Goal: Transaction & Acquisition: Book appointment/travel/reservation

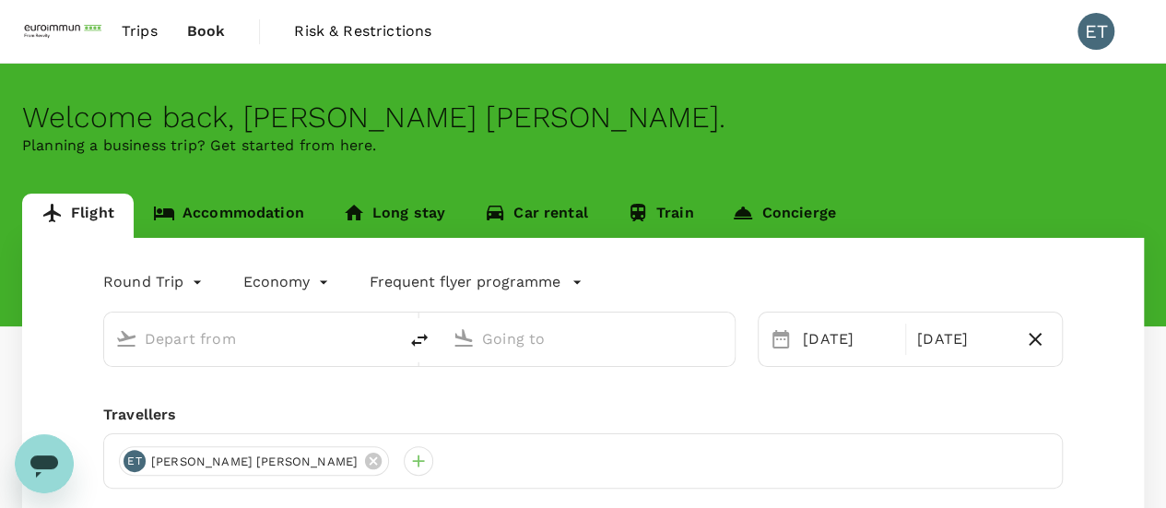
type input "Singapore, Singapore (any)"
type input "Suvarnabhumi Intl (BKK)"
type input "[GEOGRAPHIC_DATA], [GEOGRAPHIC_DATA] (any)"
type input "Suvarnabhumi Intl (BKK)"
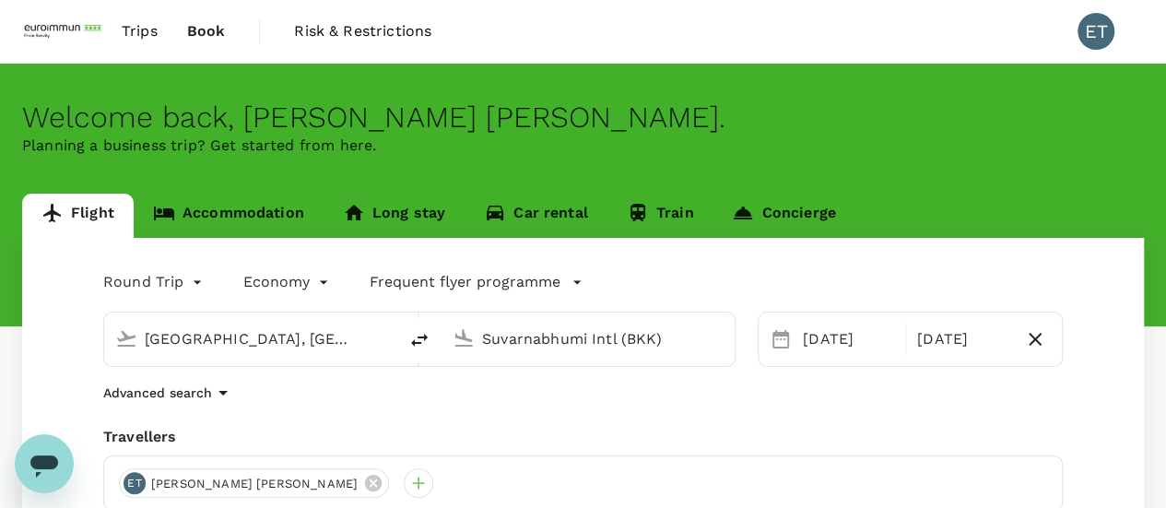
click at [220, 232] on link "Accommodation" at bounding box center [229, 216] width 190 height 44
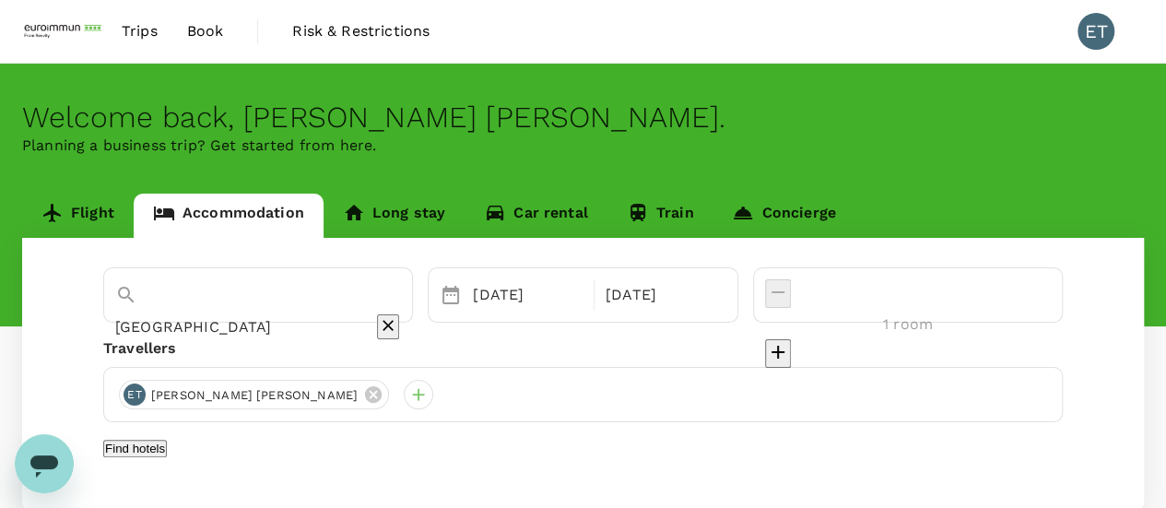
scroll to position [92, 0]
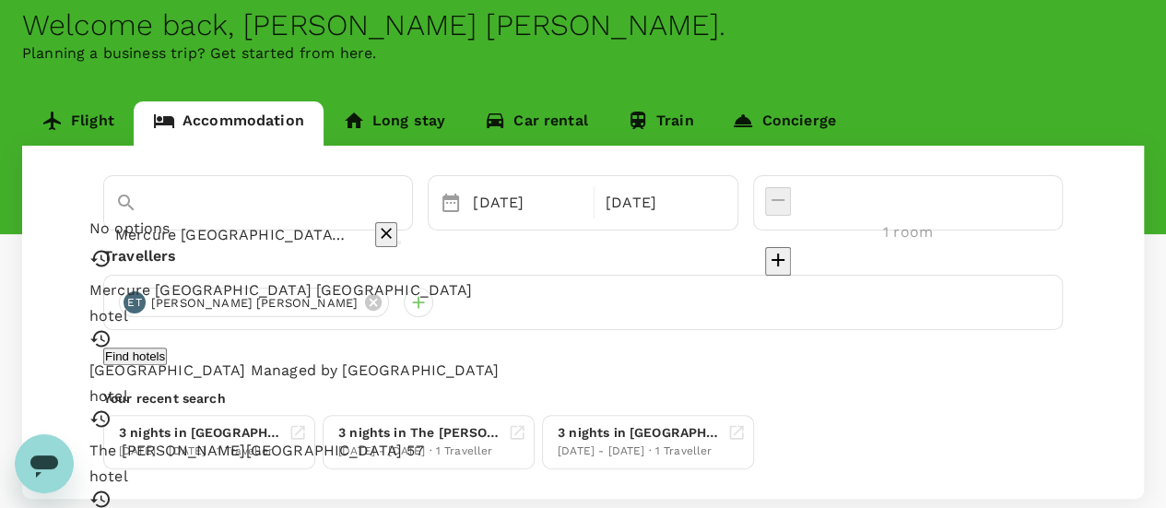
click at [267, 220] on input "Mercure [GEOGRAPHIC_DATA] [GEOGRAPHIC_DATA]" at bounding box center [232, 234] width 234 height 29
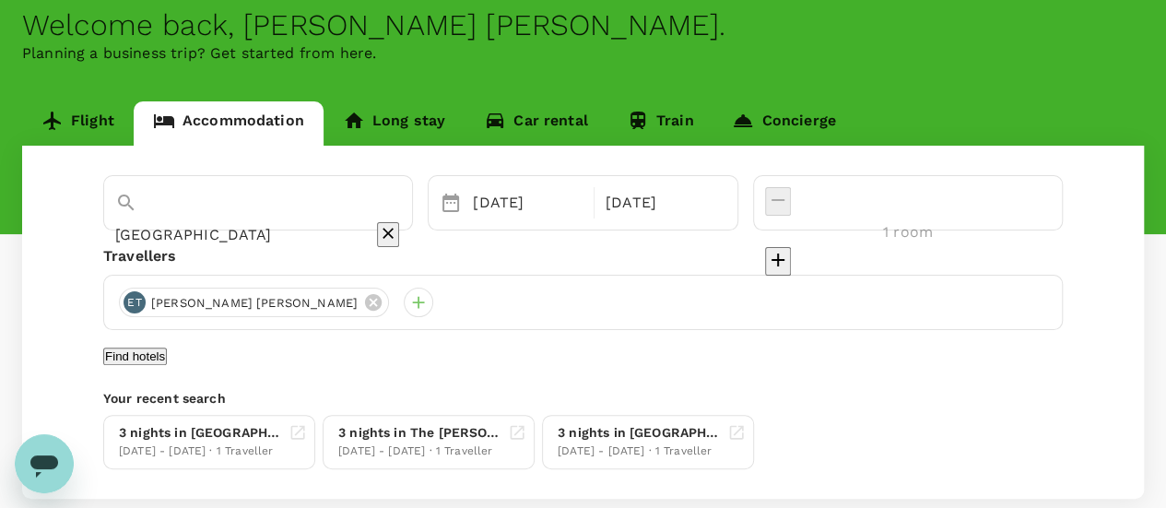
type input "[GEOGRAPHIC_DATA]"
click at [167, 364] on button "Find hotels" at bounding box center [135, 356] width 64 height 18
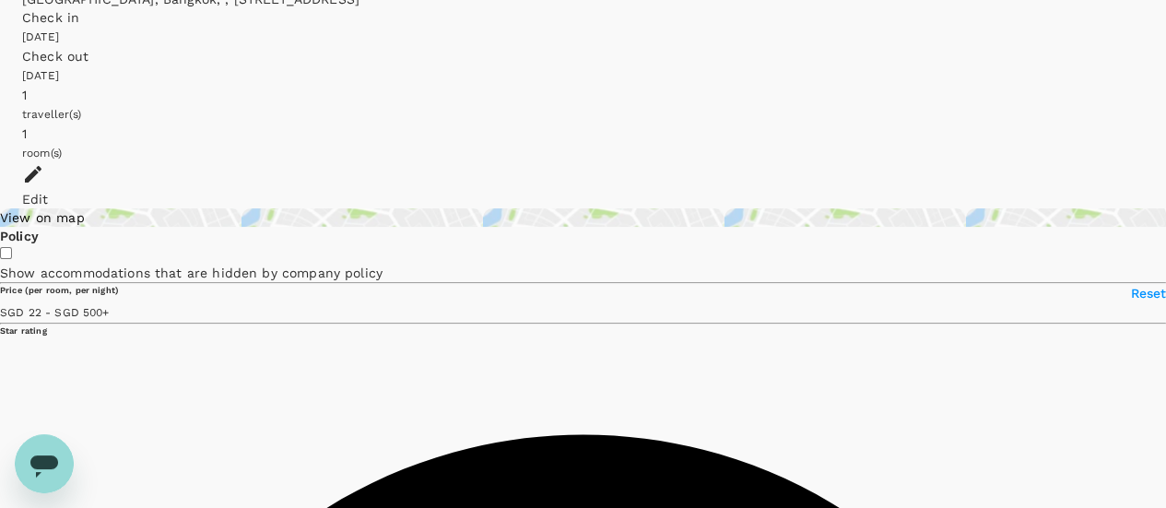
scroll to position [92, 0]
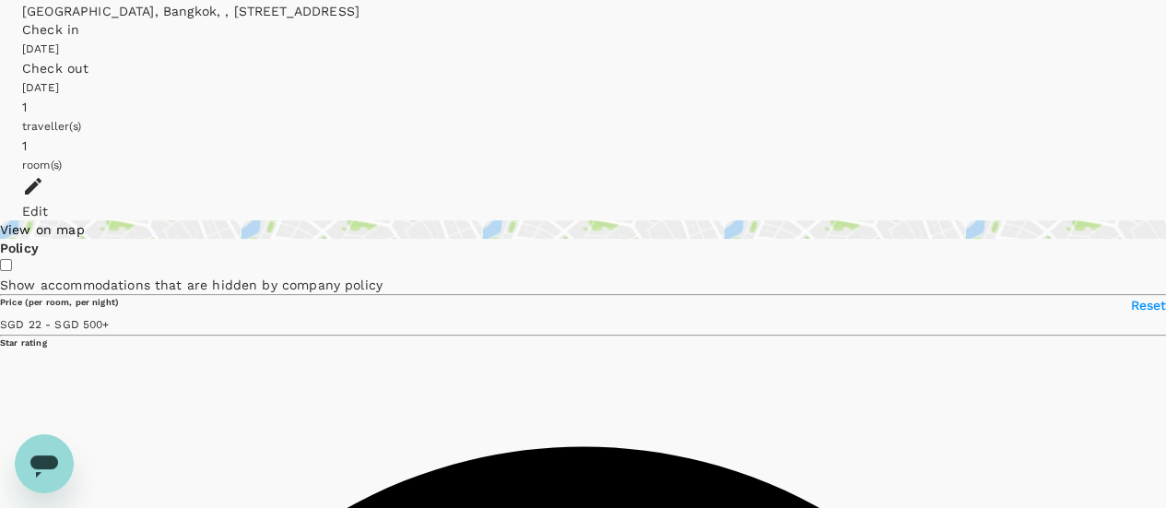
type input "499.52"
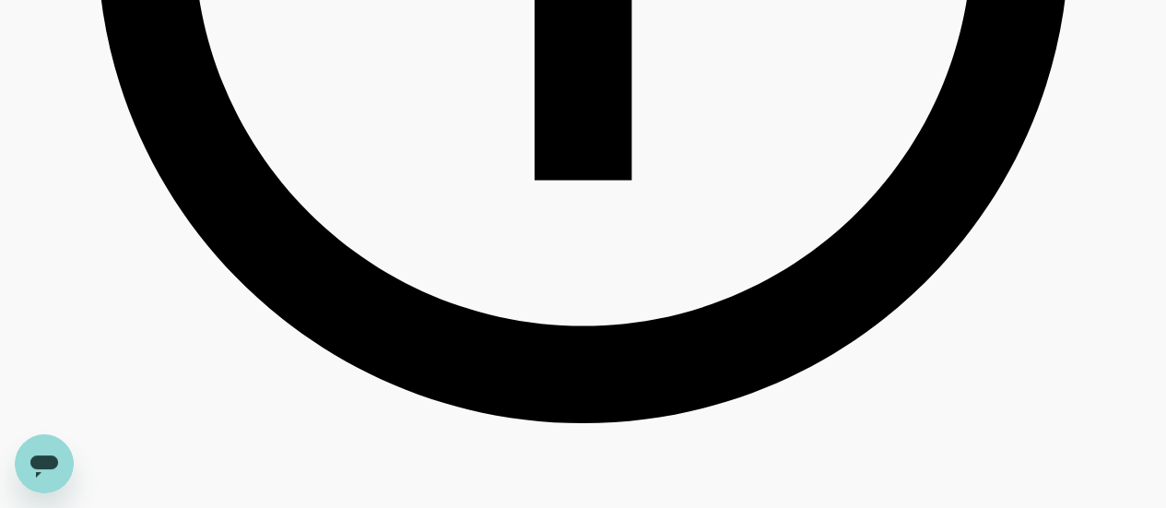
scroll to position [0, 0]
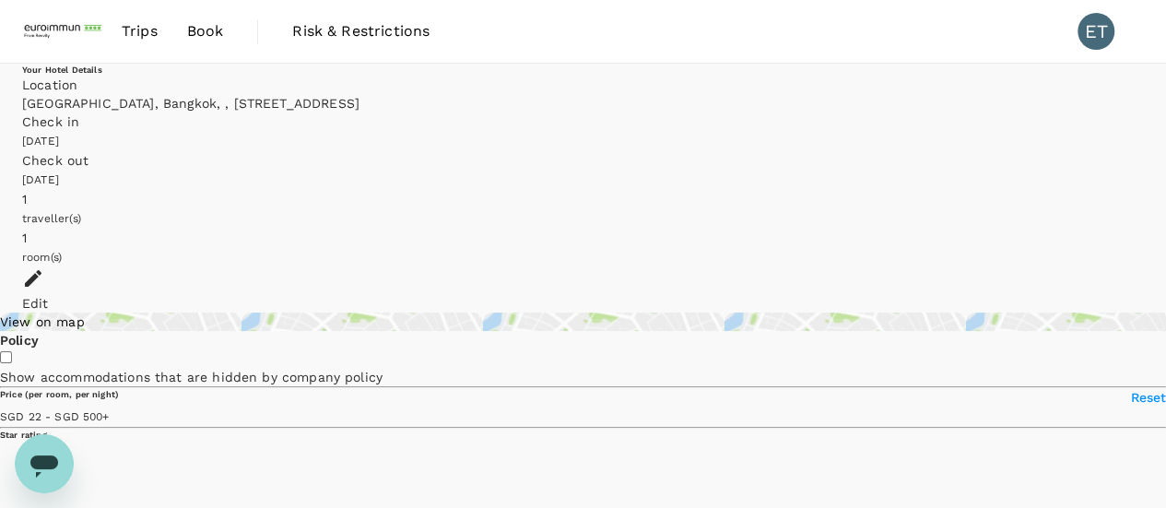
click at [413, 93] on div "Location" at bounding box center [582, 85] width 1121 height 18
click at [112, 76] on h6 "Your Hotel Details" at bounding box center [582, 70] width 1121 height 12
click at [1093, 294] on div "Edit" at bounding box center [582, 303] width 1121 height 18
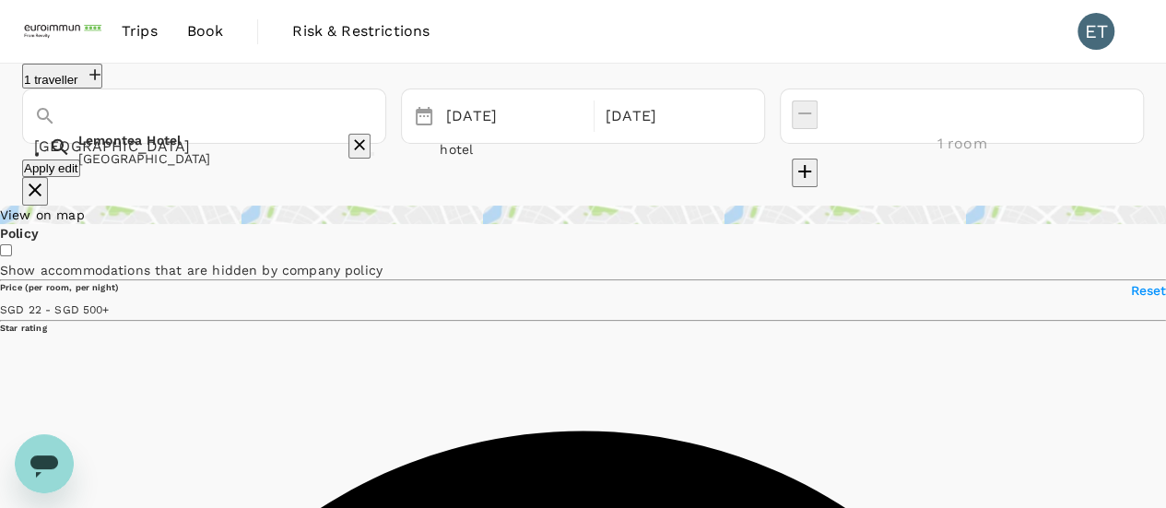
drag, startPoint x: 302, startPoint y: 128, endPoint x: 7, endPoint y: 152, distance: 295.8
click at [7, 152] on div "1 traveller Lemontea Hotel Lemontea Hotel Lemontea Hotel hotel 14 Oct 17 Oct 1 …" at bounding box center [583, 135] width 1166 height 142
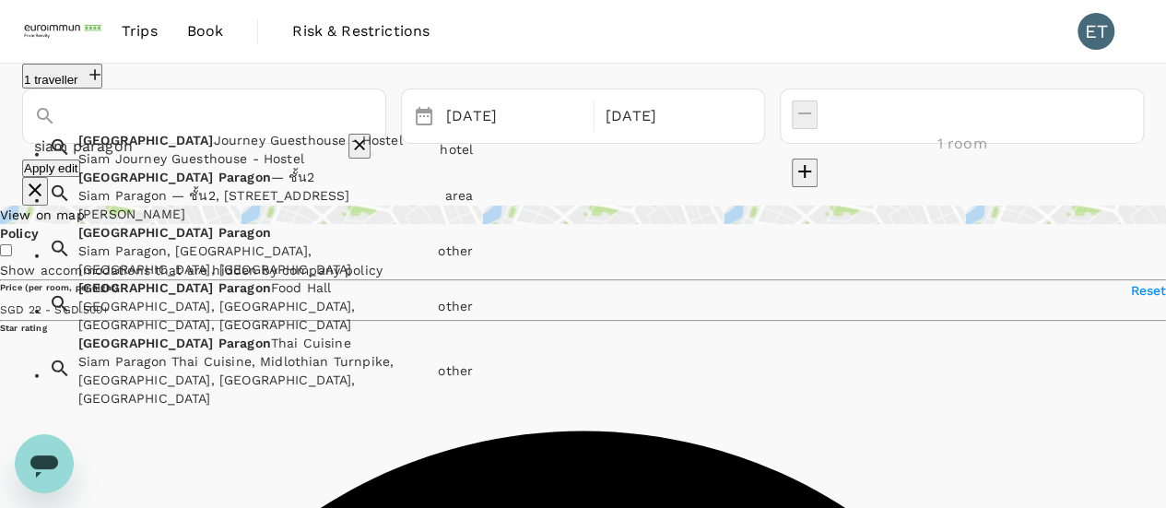
click at [208, 278] on div "Siam Paragon Siam Paragon, Rama I Road, Pathum Wan, Bangkok, Thailand" at bounding box center [250, 247] width 359 height 63
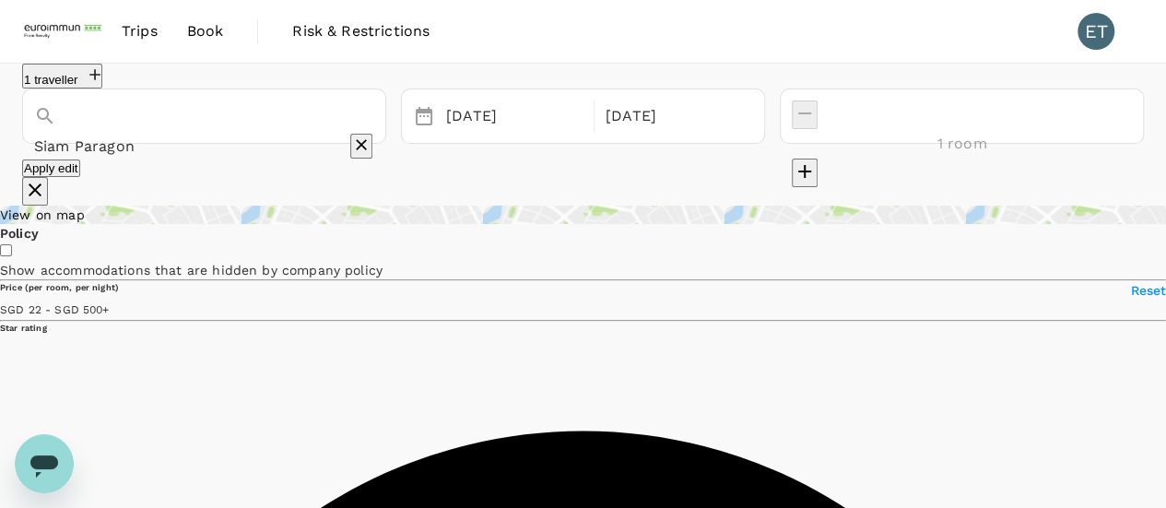
type input "Siam Paragon"
click at [80, 177] on button "Apply edit" at bounding box center [51, 168] width 58 height 18
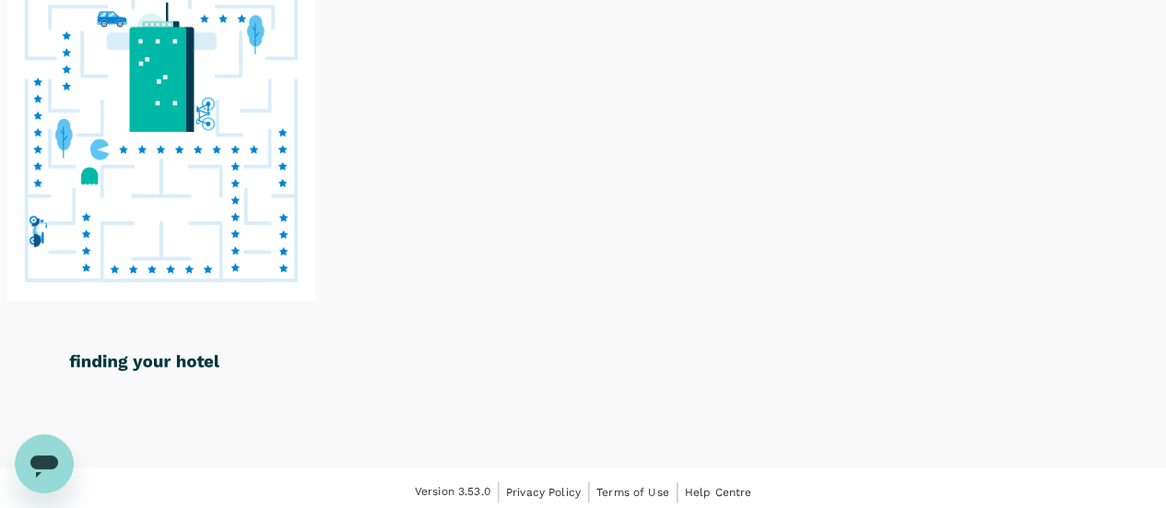
scroll to position [114, 0]
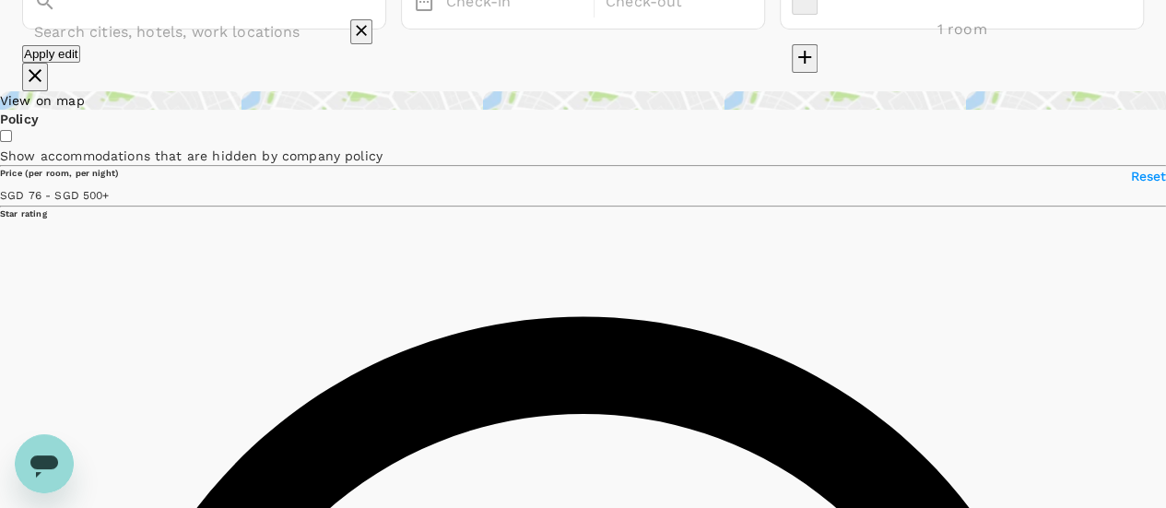
type input "Siam Paragon"
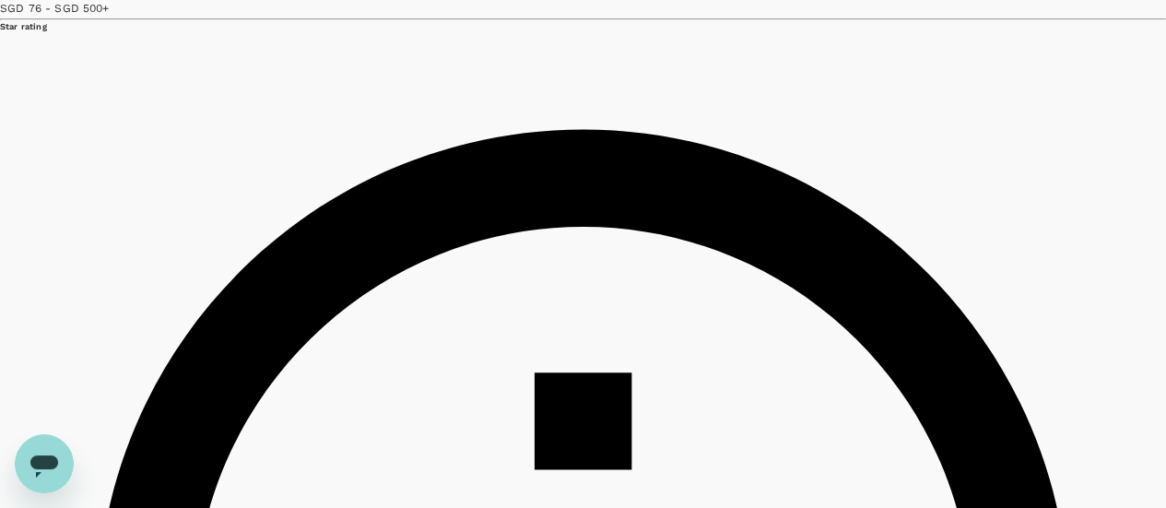
scroll to position [391, 0]
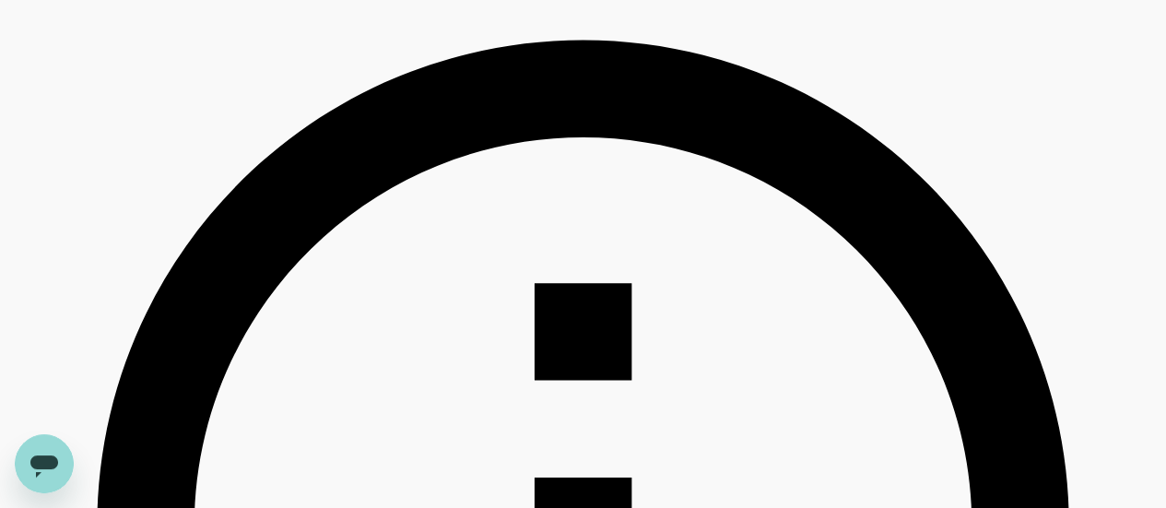
type input "499.79"
type input "56.79"
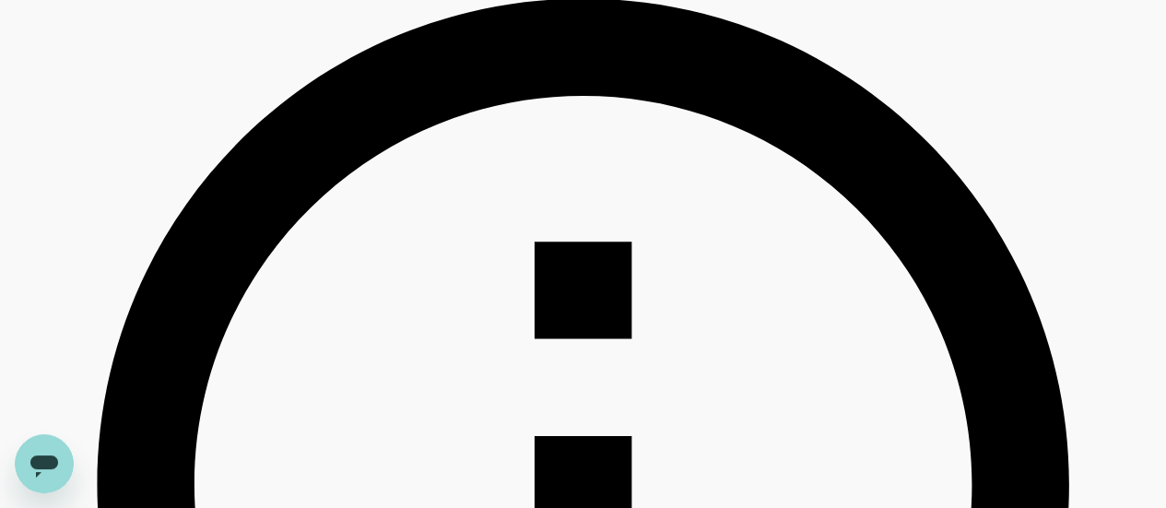
scroll to position [575, 0]
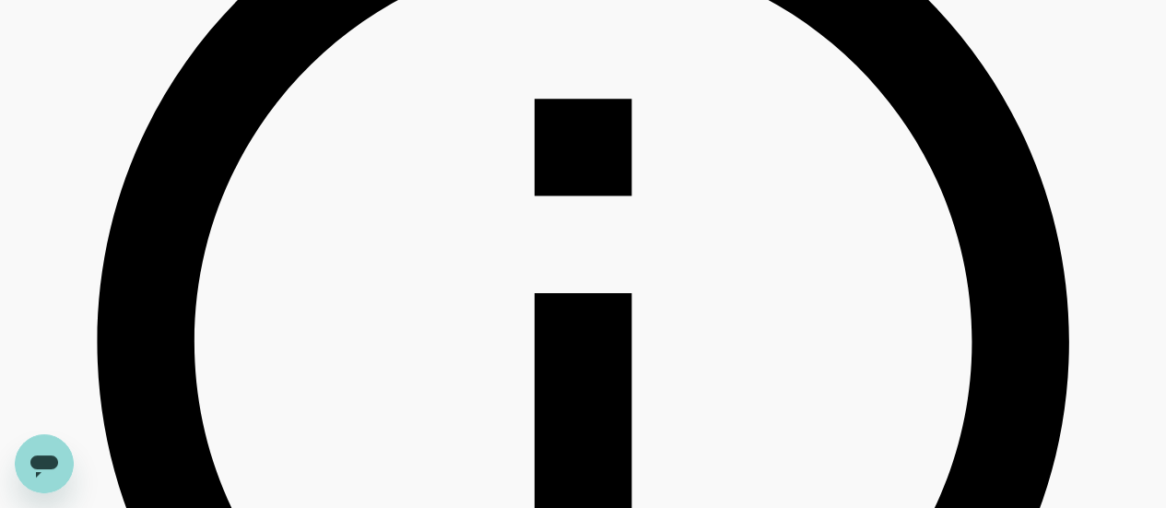
type input "499.61"
type input "14.61"
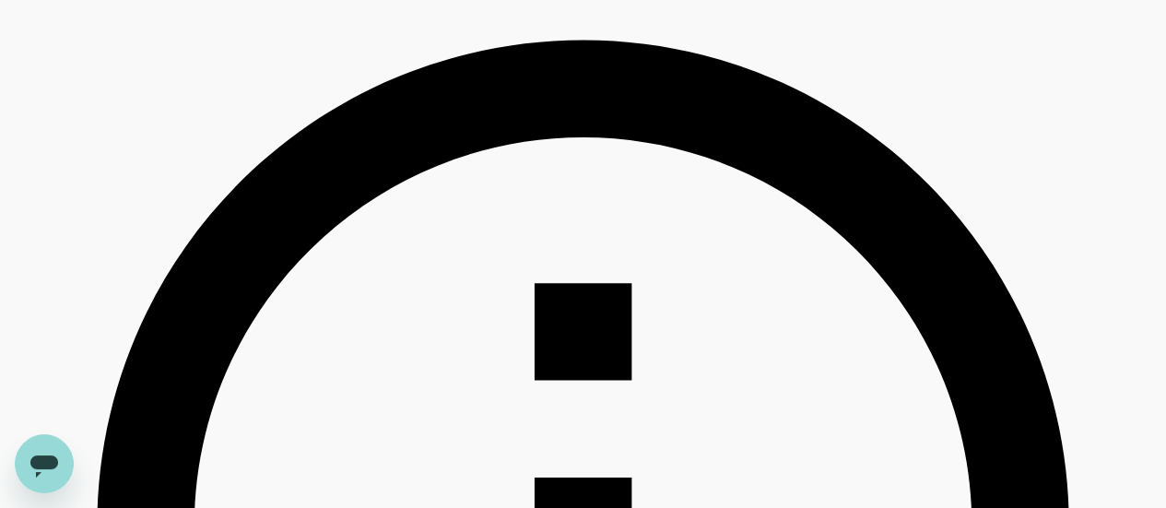
type input "499.9"
type input "13.9"
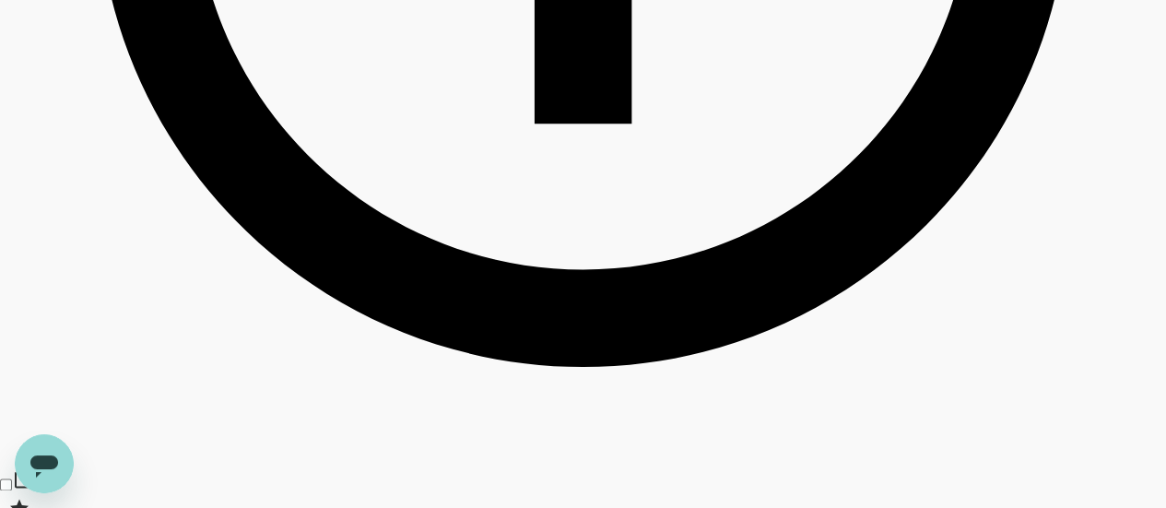
scroll to position [1312, 0]
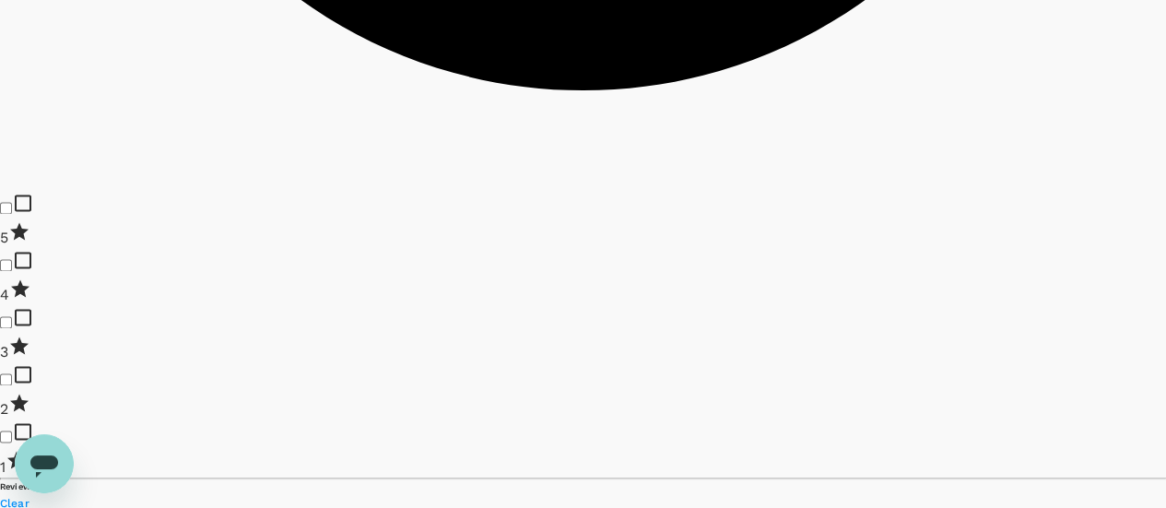
type input "499.33"
type input "11.33"
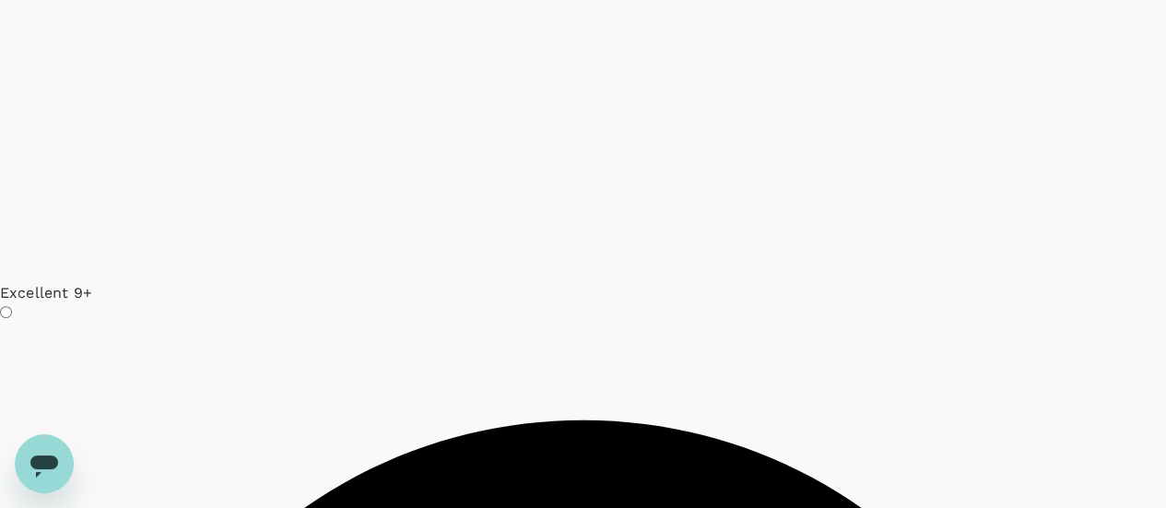
scroll to position [3892, 0]
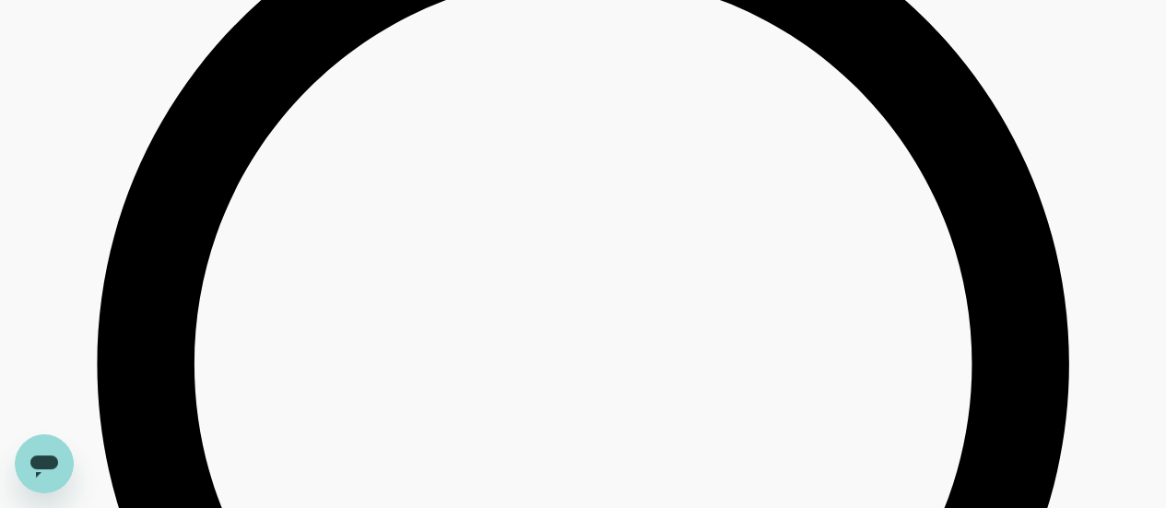
scroll to position [4906, 0]
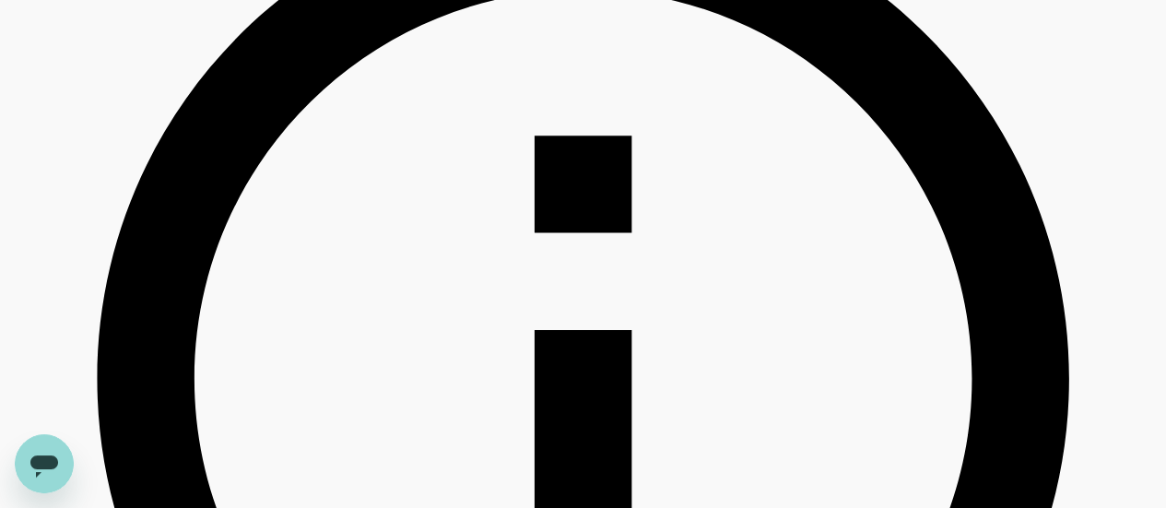
scroll to position [498, 0]
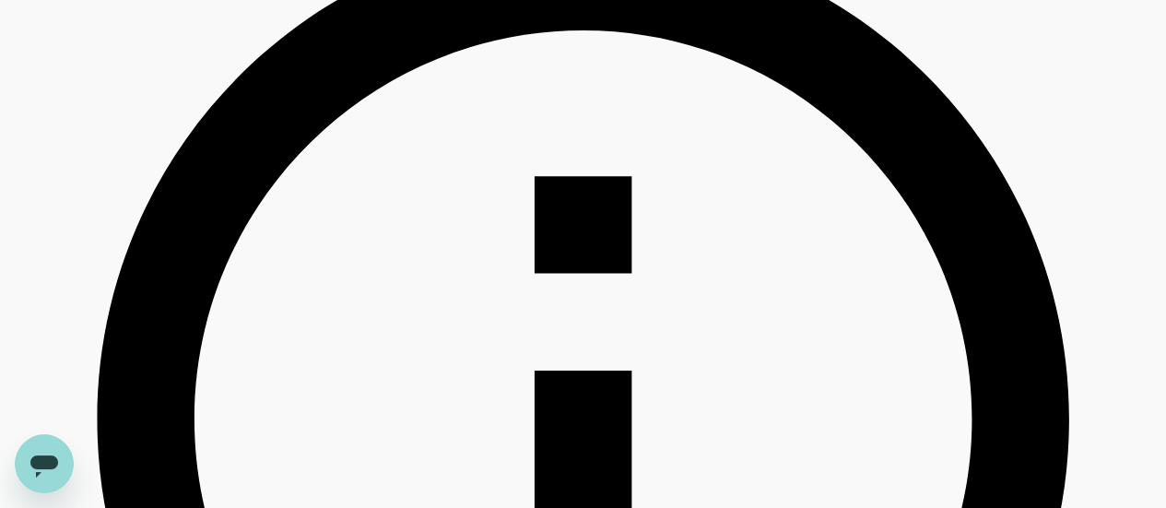
drag, startPoint x: 241, startPoint y: 88, endPoint x: 83, endPoint y: 101, distance: 159.1
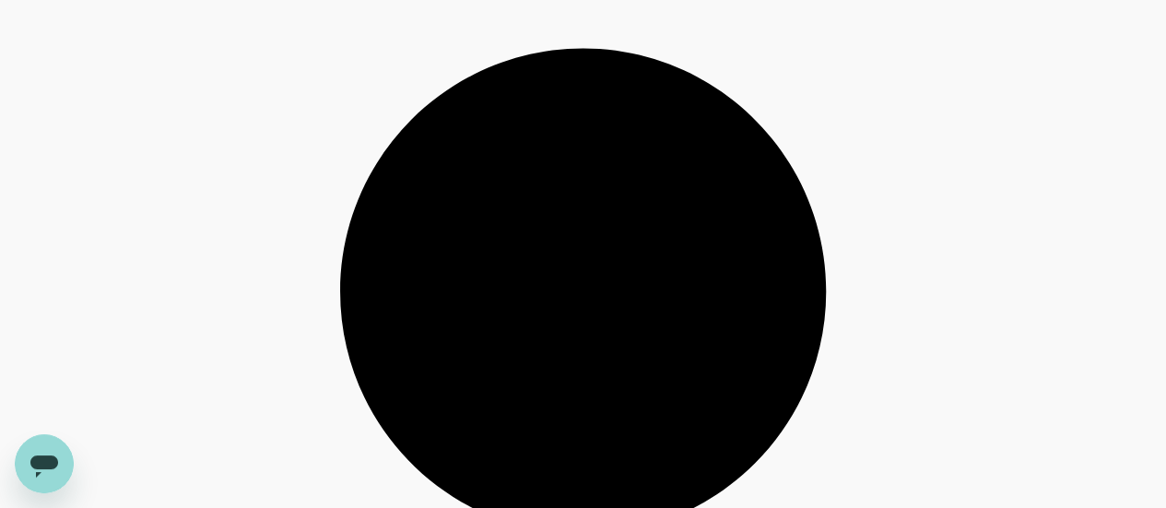
scroll to position [5692, 0]
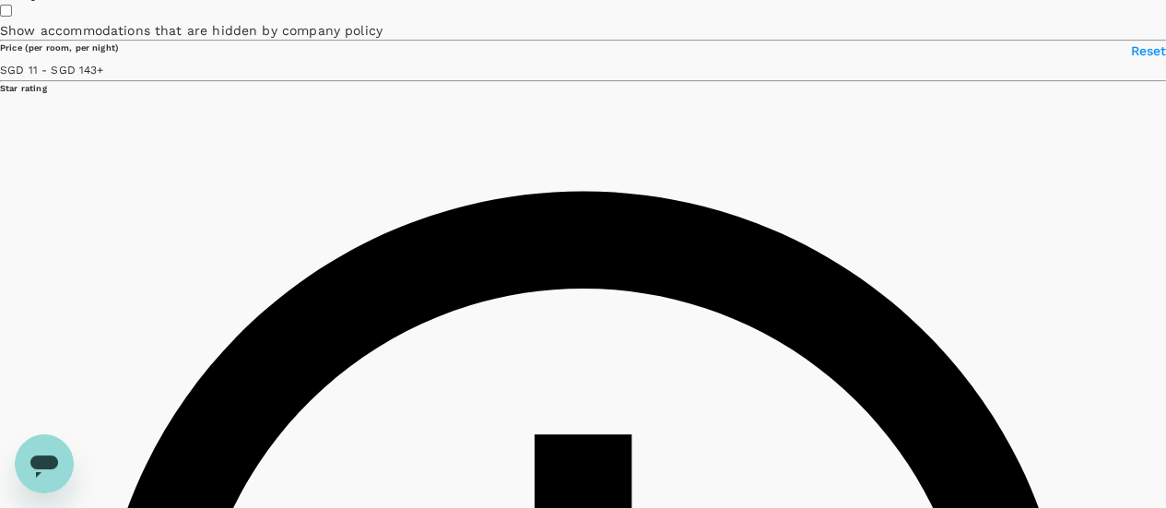
scroll to position [124, 0]
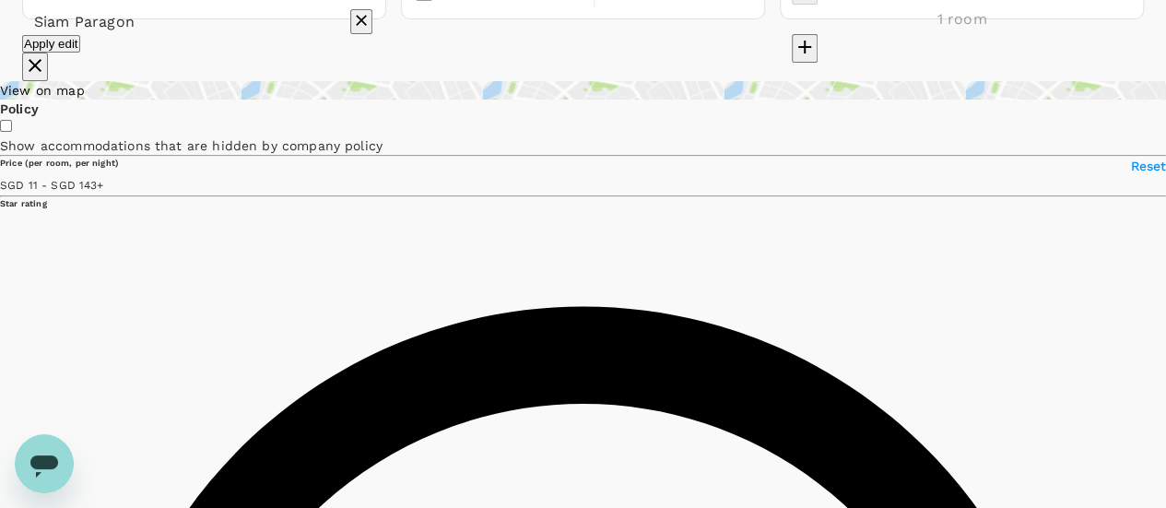
type input "143.33"
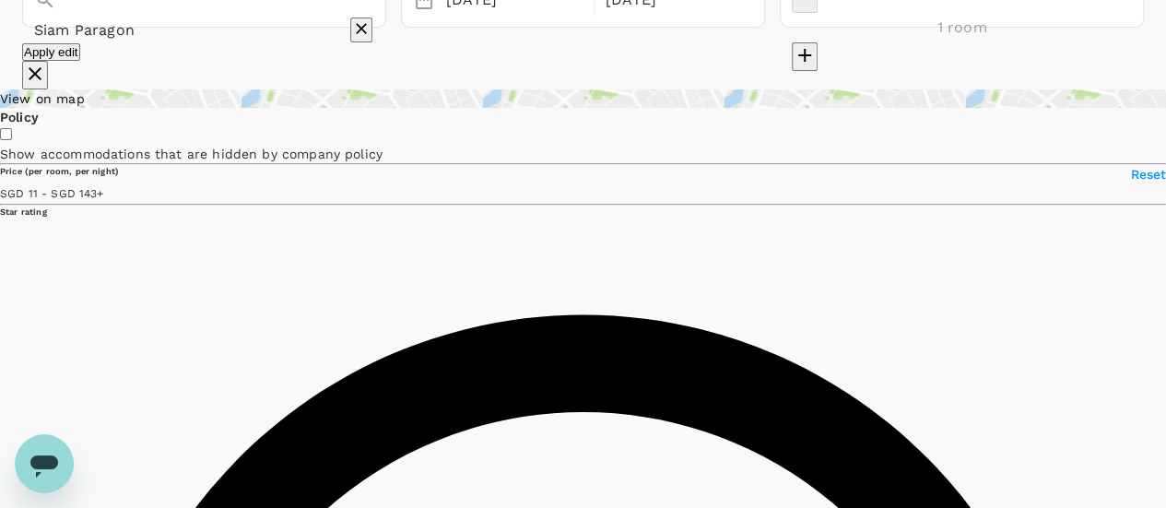
scroll to position [92, 0]
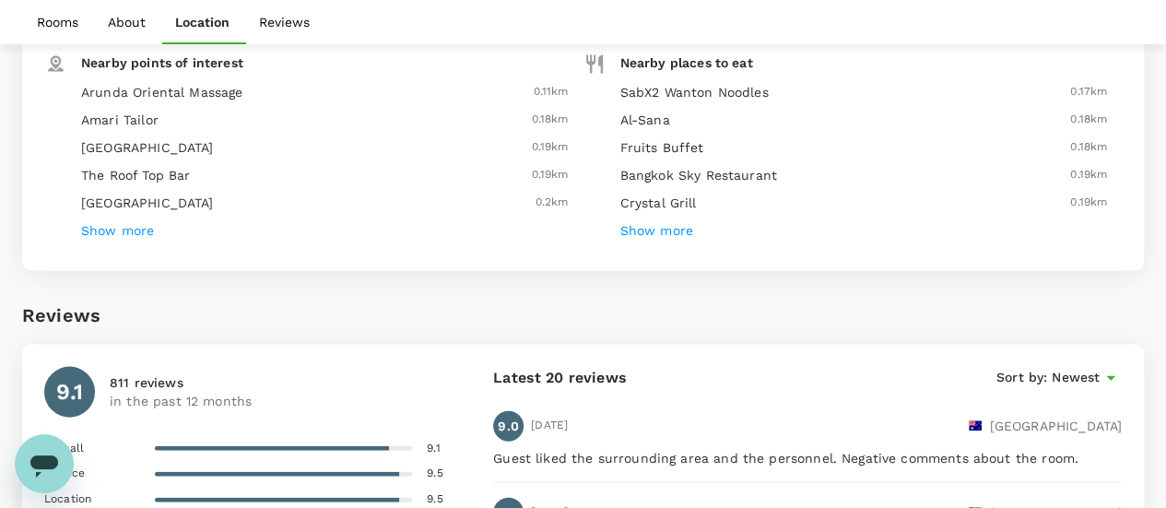
scroll to position [1935, 0]
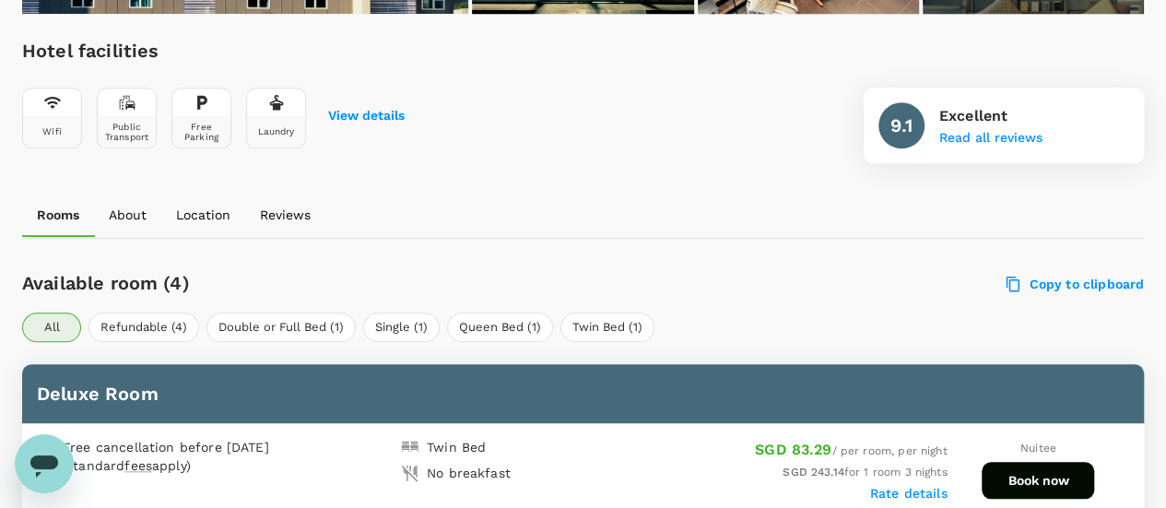
click at [208, 219] on p "Location" at bounding box center [203, 214] width 54 height 18
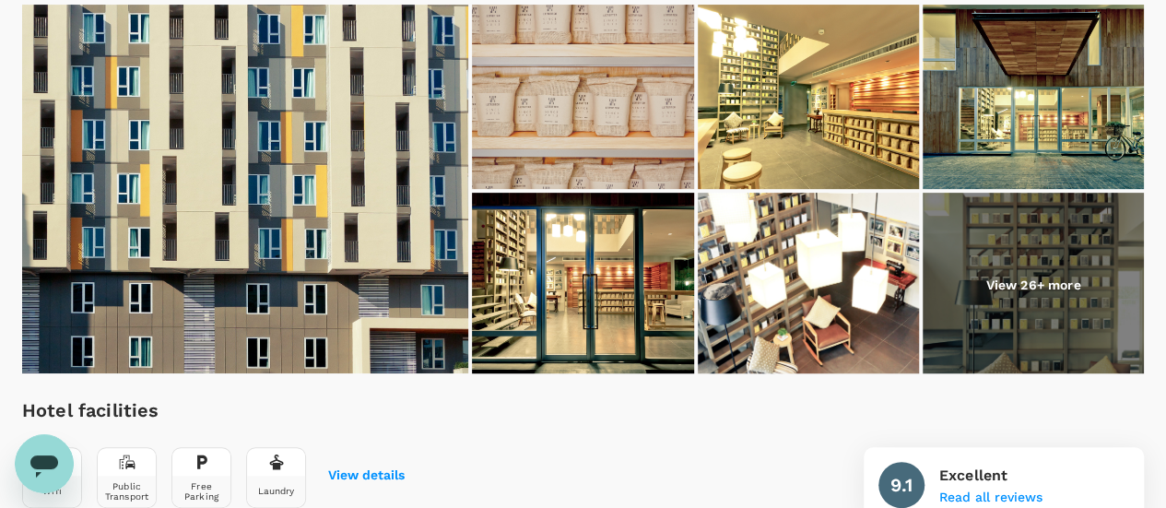
scroll to position [369, 0]
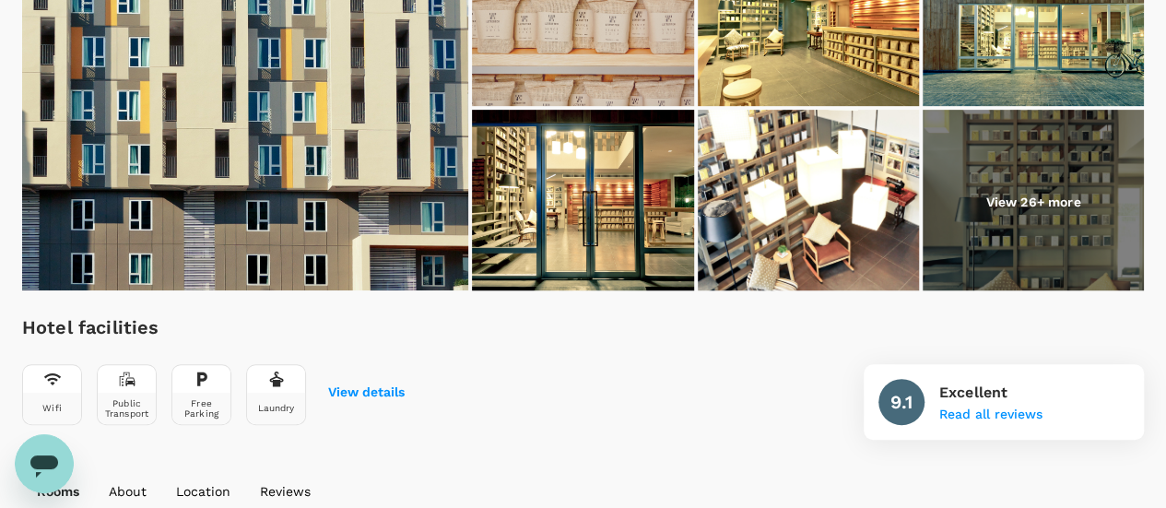
click at [992, 201] on p "View 26+ more" at bounding box center [1032, 202] width 95 height 18
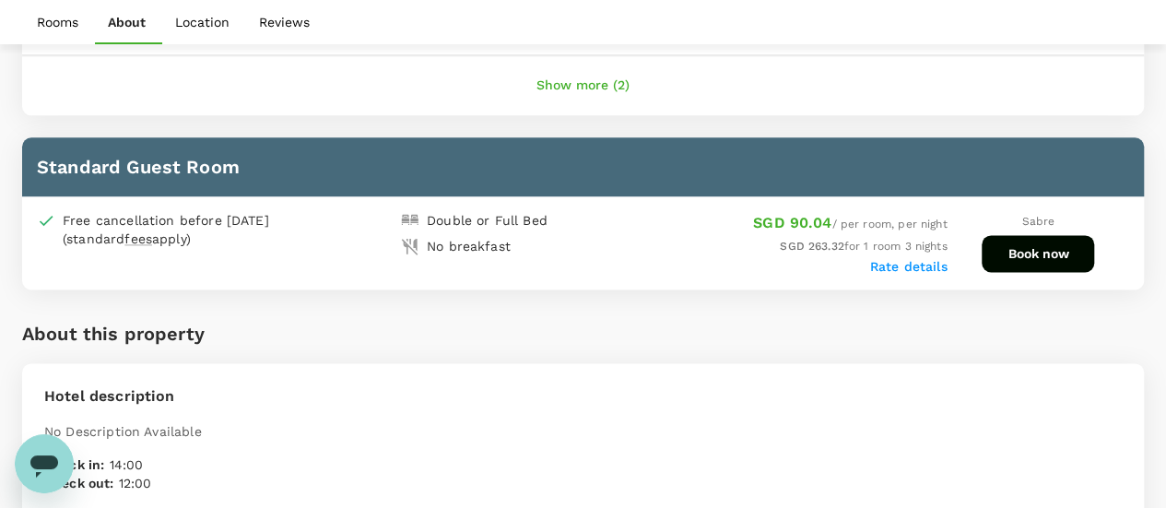
scroll to position [1474, 0]
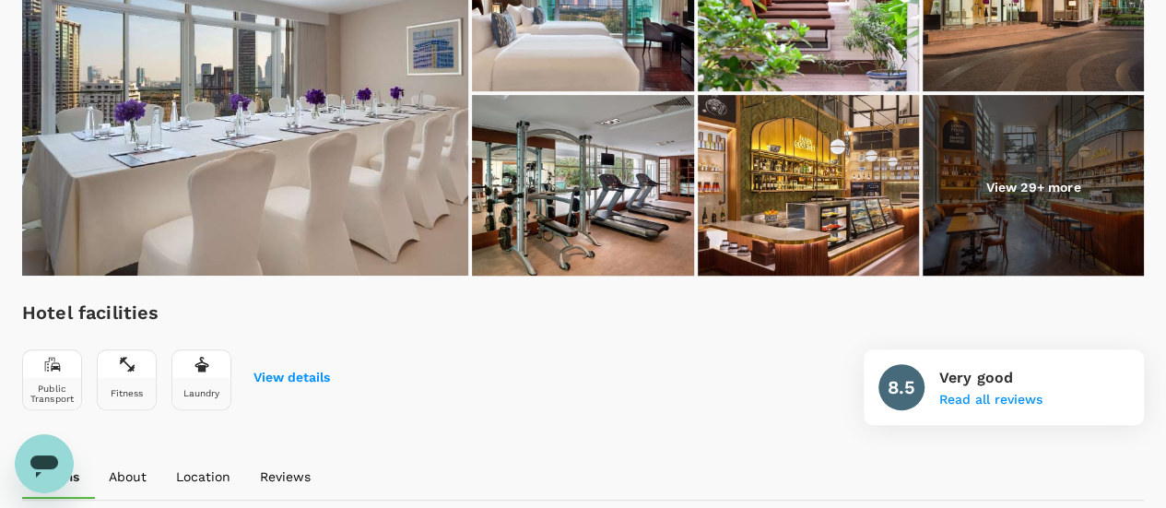
scroll to position [276, 0]
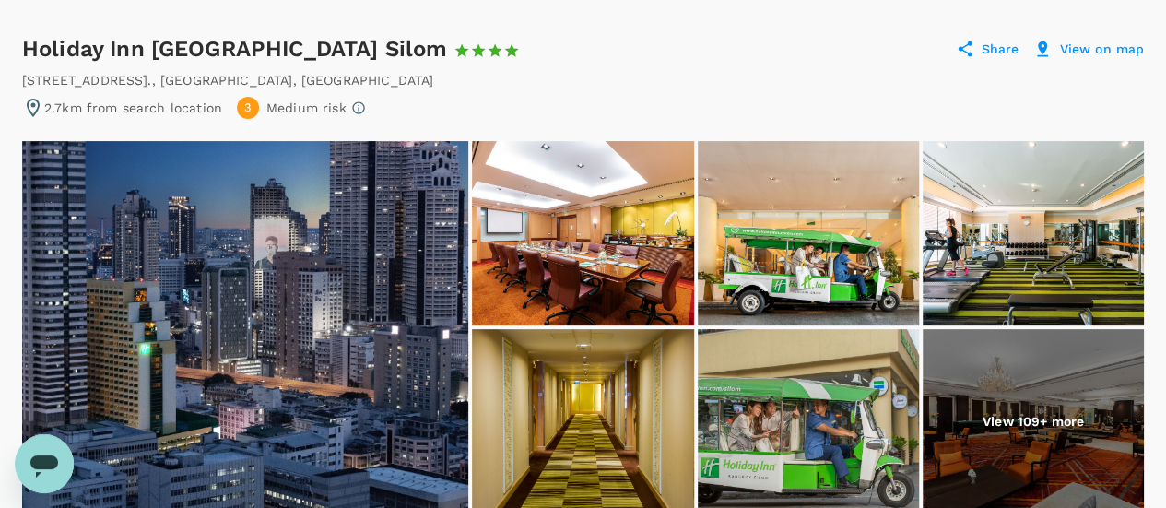
scroll to position [276, 0]
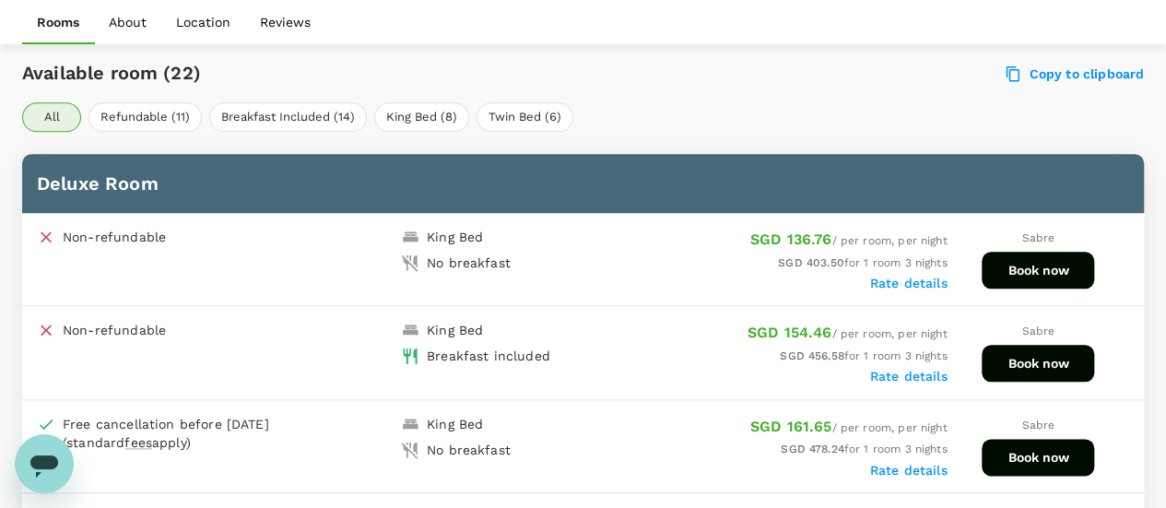
scroll to position [921, 0]
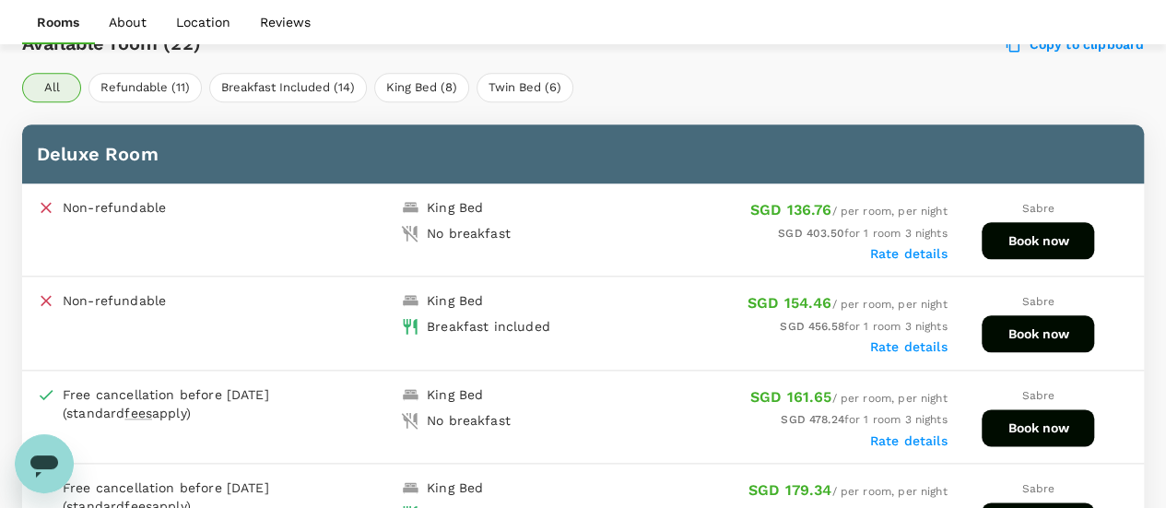
click at [894, 336] on div "Rate details" at bounding box center [765, 345] width 364 height 18
click at [896, 339] on label "Rate details" at bounding box center [908, 346] width 77 height 15
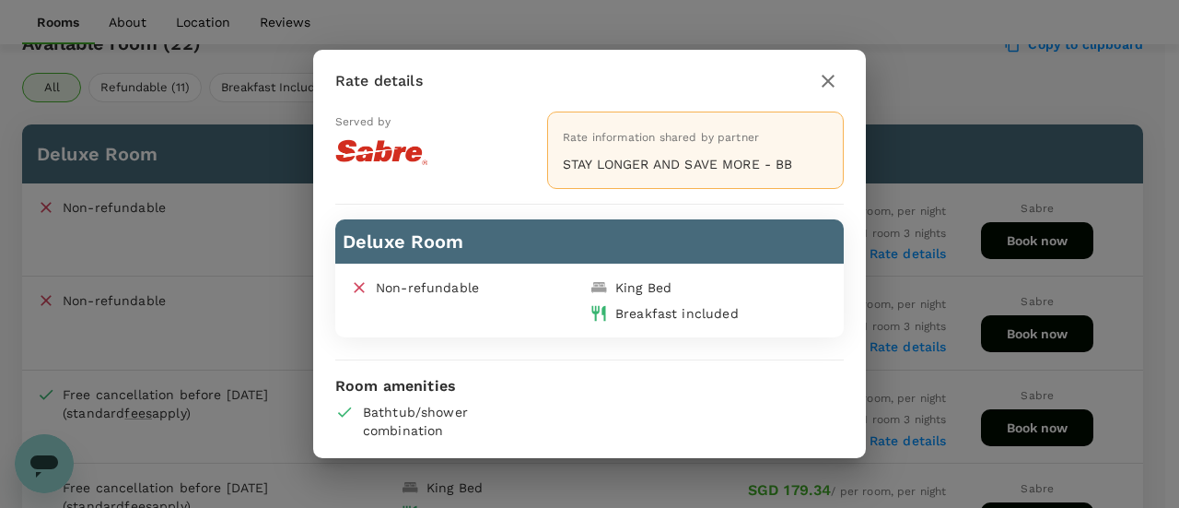
click at [855, 68] on h2 "Rate details" at bounding box center [589, 81] width 553 height 62
click at [850, 65] on h2 "Rate details" at bounding box center [589, 81] width 553 height 62
click at [830, 82] on icon "button" at bounding box center [828, 81] width 22 height 22
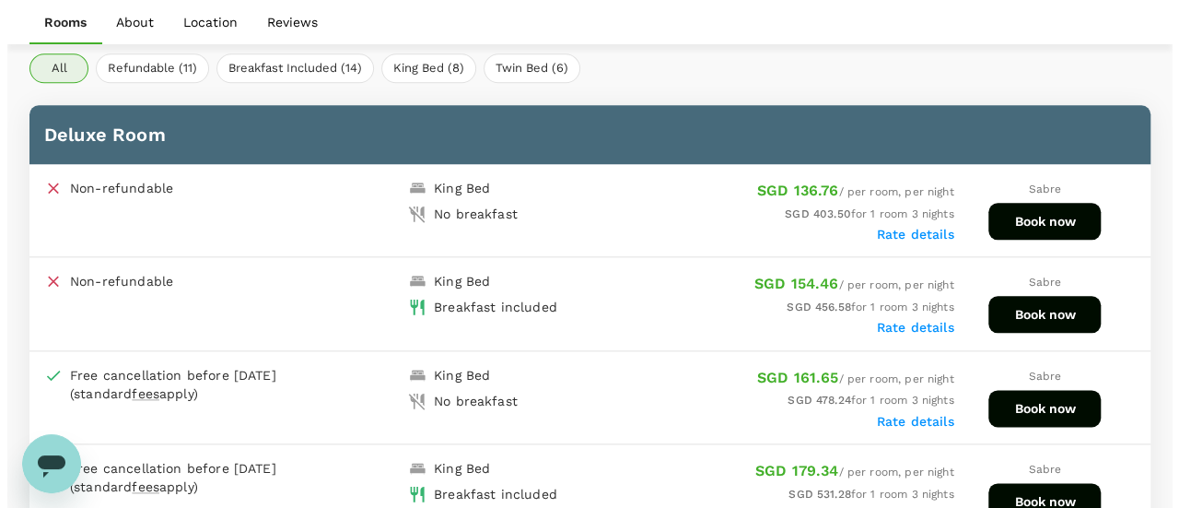
scroll to position [1014, 0]
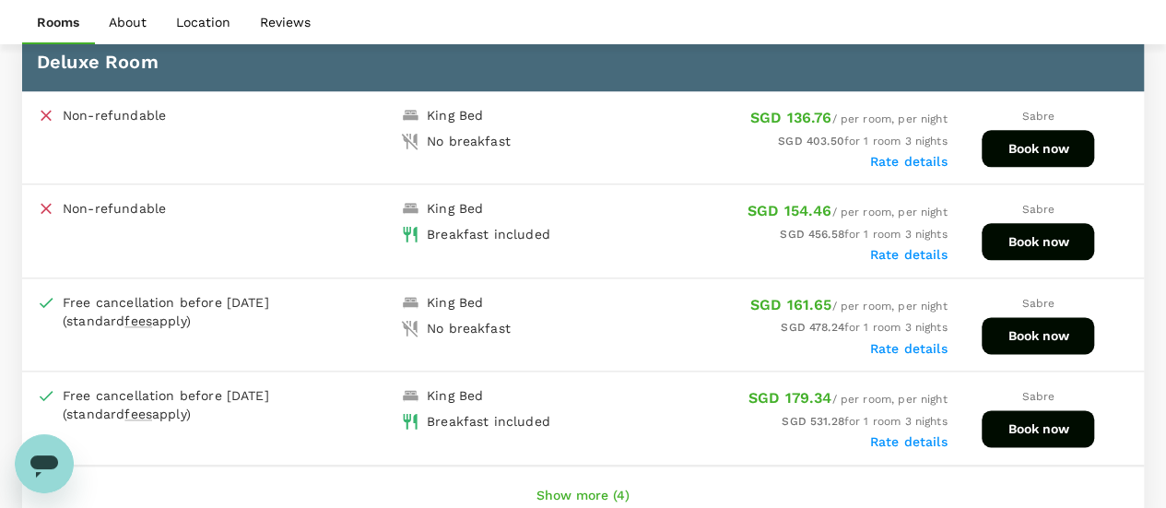
click at [886, 156] on label "Rate details" at bounding box center [908, 161] width 77 height 15
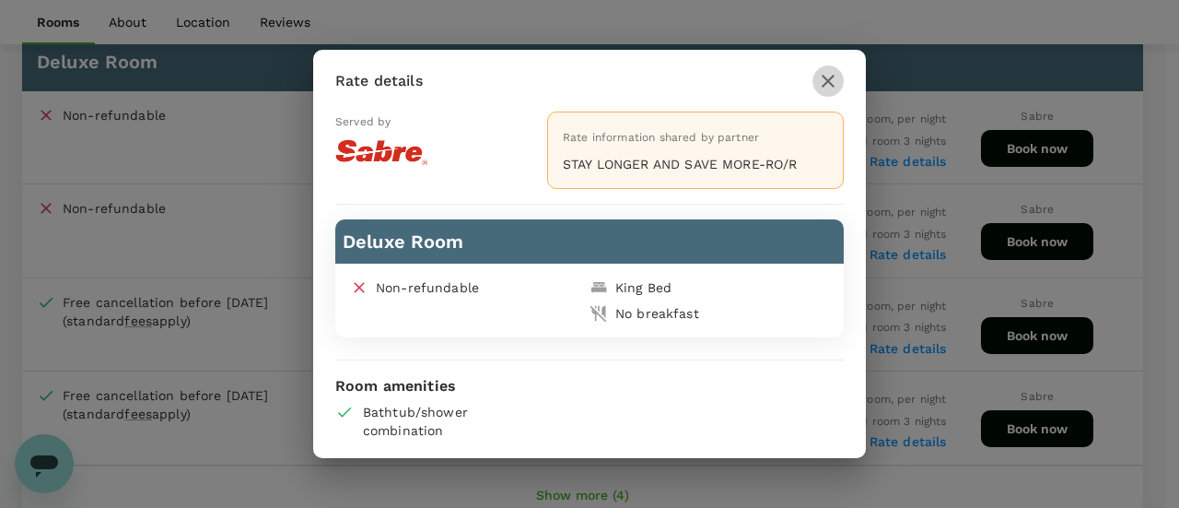
click at [820, 82] on icon "button" at bounding box center [828, 81] width 22 height 22
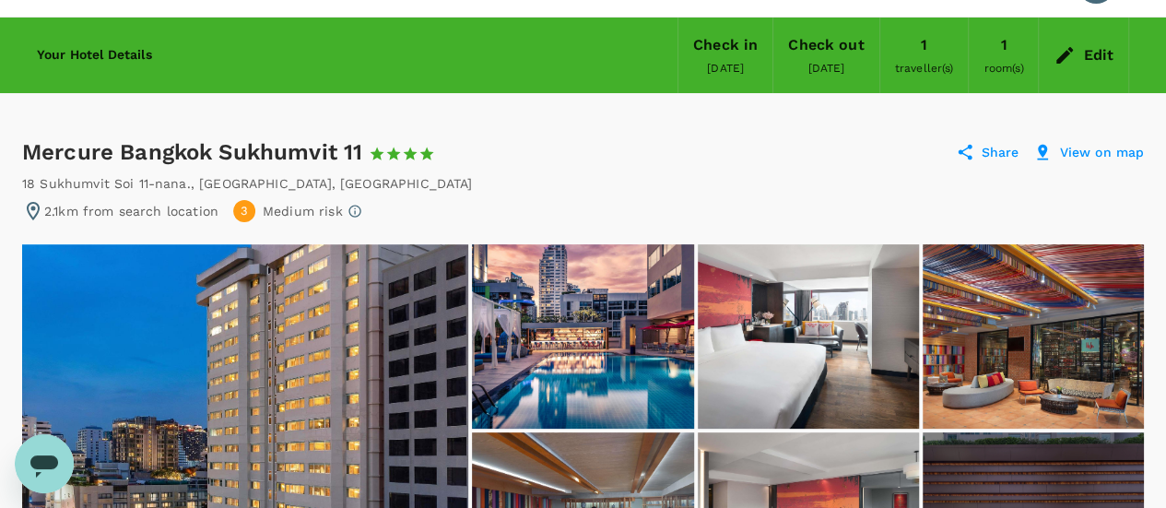
scroll to position [0, 0]
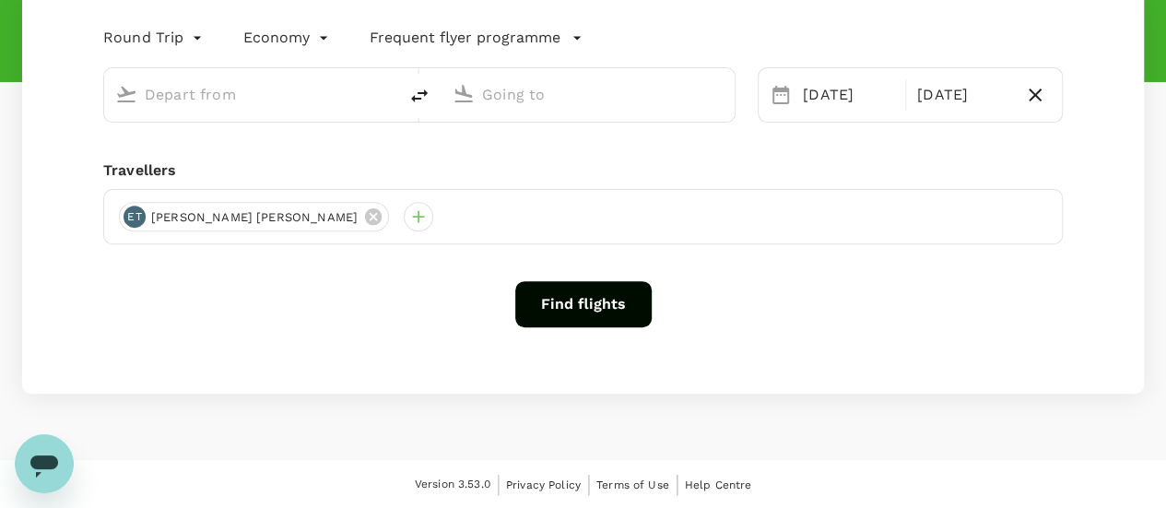
type input "[GEOGRAPHIC_DATA], [GEOGRAPHIC_DATA] (any)"
type input "Suvarnabhumi Intl (BKK)"
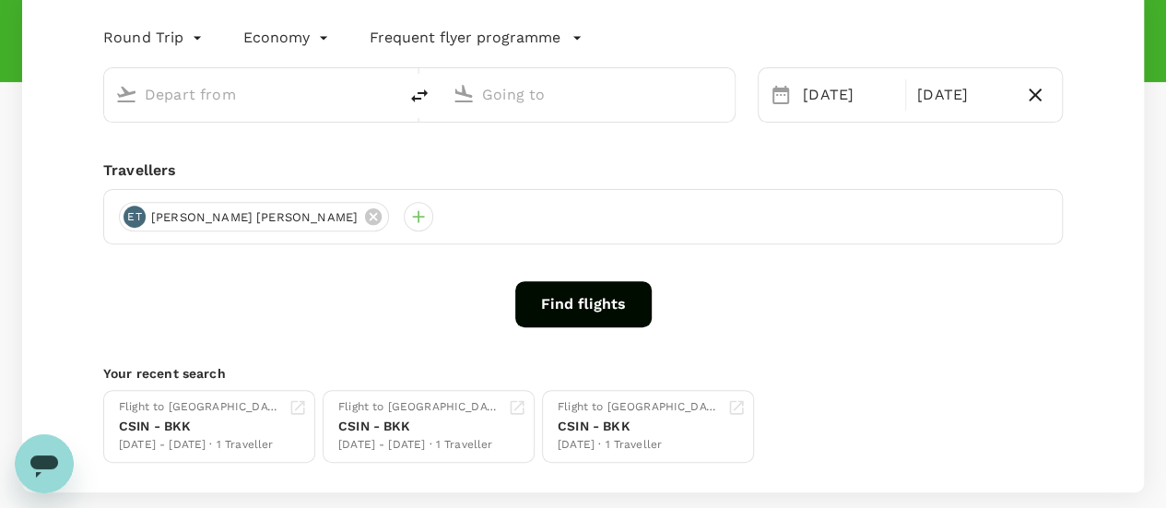
type input "[GEOGRAPHIC_DATA], [GEOGRAPHIC_DATA] (any)"
type input "Suvarnabhumi Intl (BKK)"
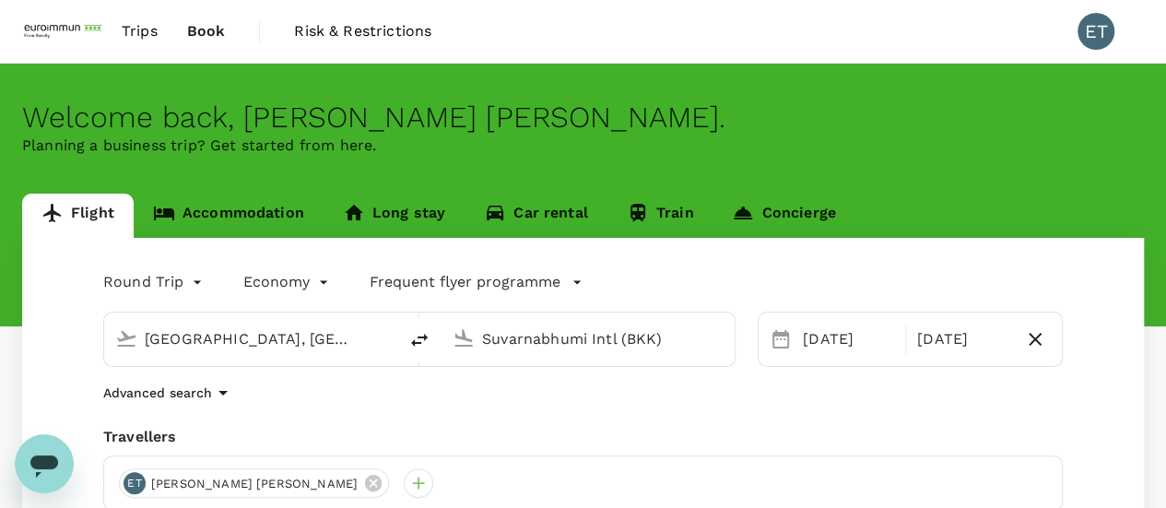
click at [289, 226] on link "Accommodation" at bounding box center [229, 216] width 190 height 44
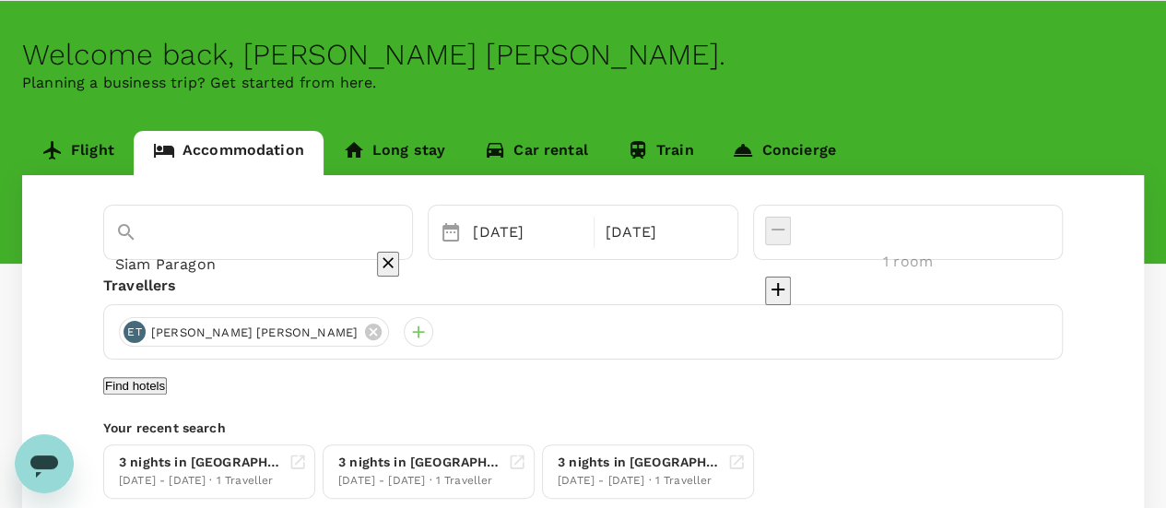
scroll to position [92, 0]
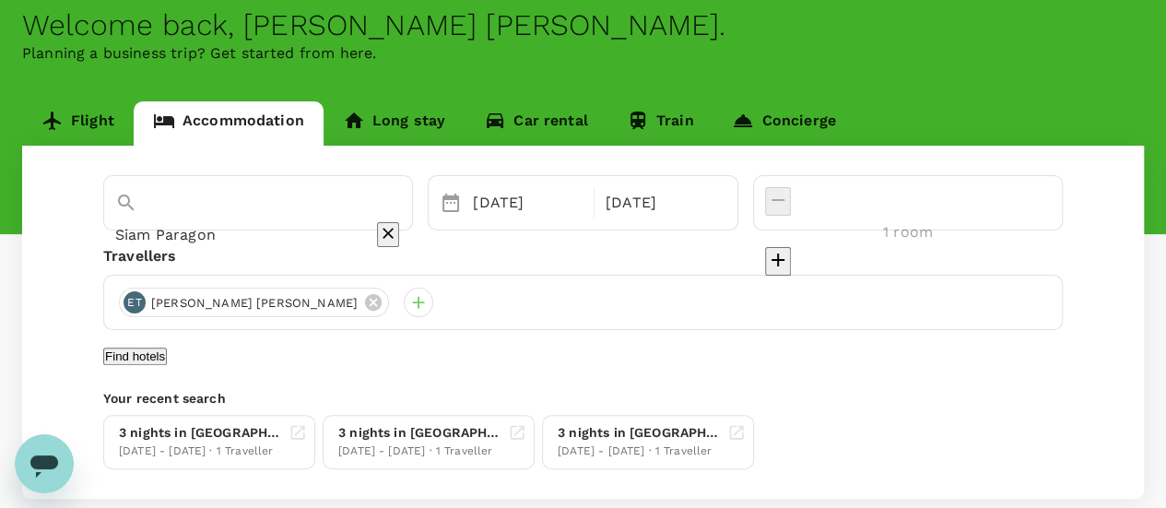
click at [349, 220] on input "Siam Paragon" at bounding box center [232, 234] width 234 height 29
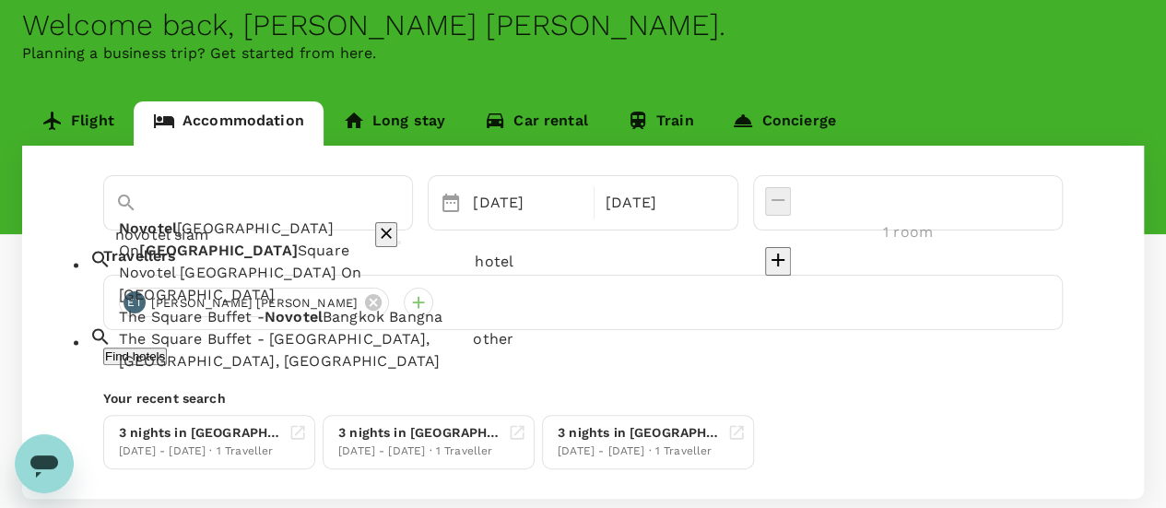
click at [347, 248] on span "Square" at bounding box center [324, 251] width 52 height 18
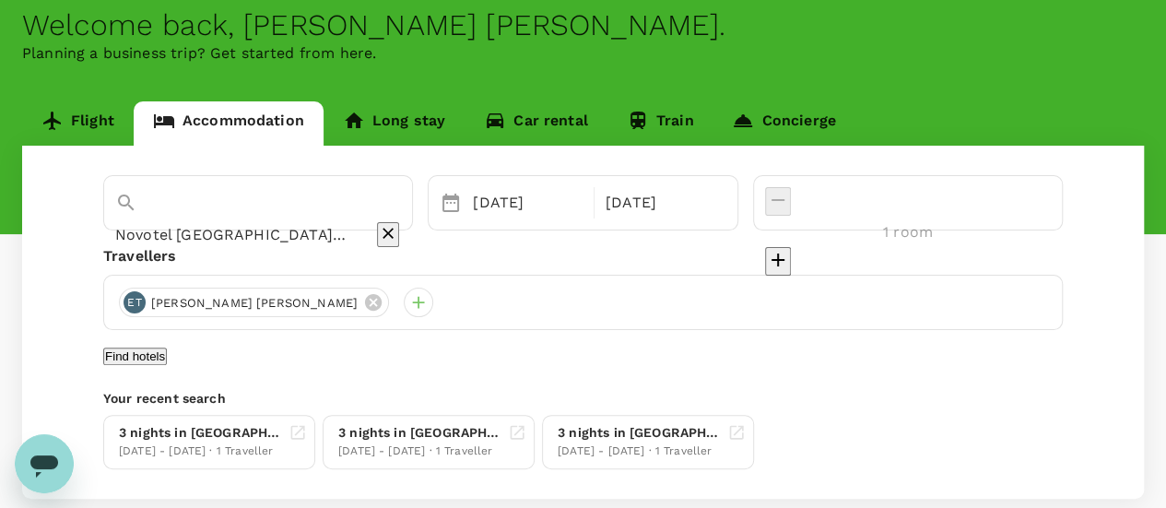
type input "Novotel [GEOGRAPHIC_DATA] On [GEOGRAPHIC_DATA]"
click at [167, 363] on button "Find hotels" at bounding box center [135, 356] width 64 height 18
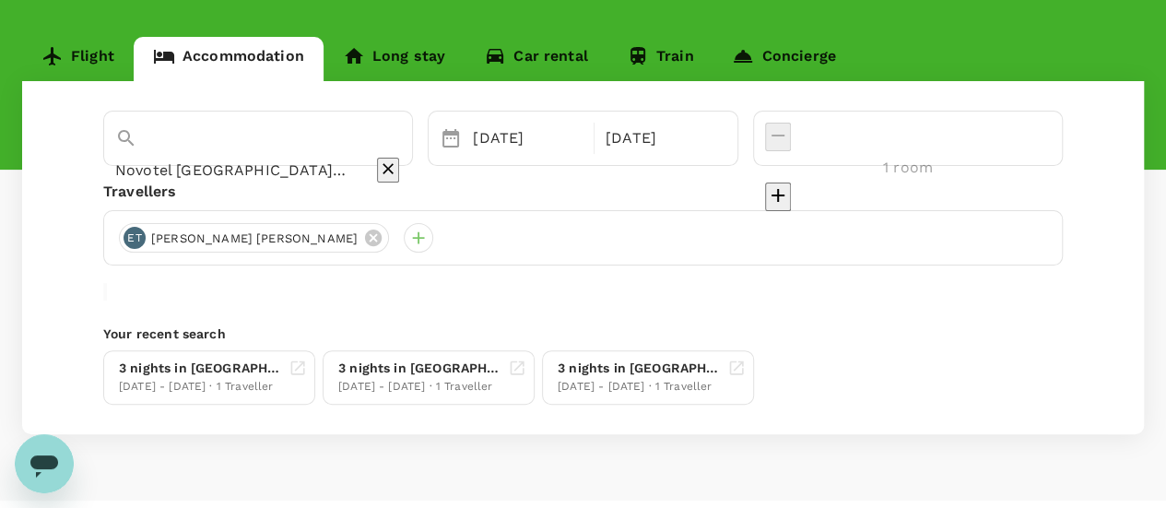
scroll to position [222, 0]
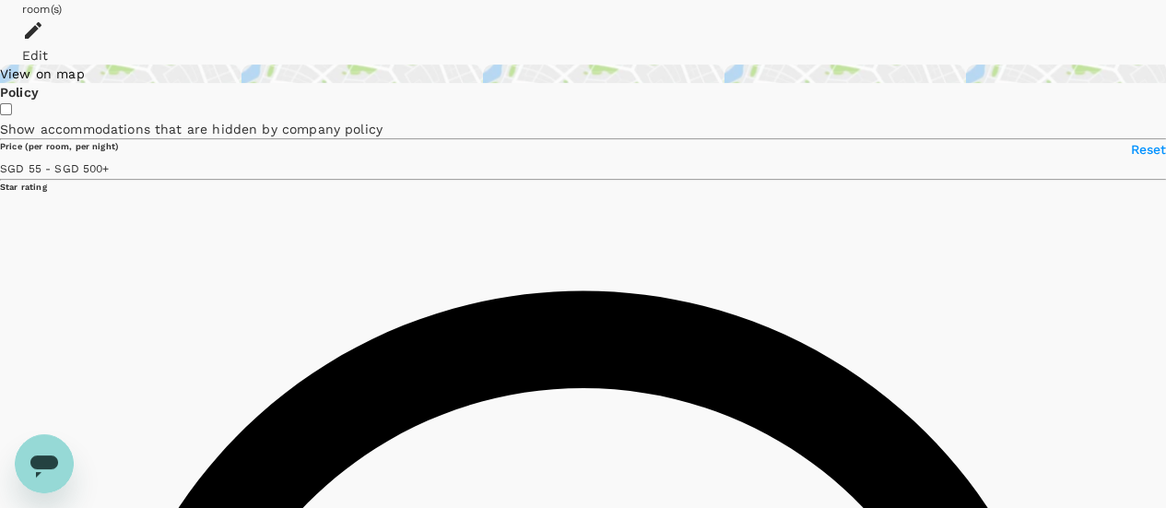
scroll to position [92, 0]
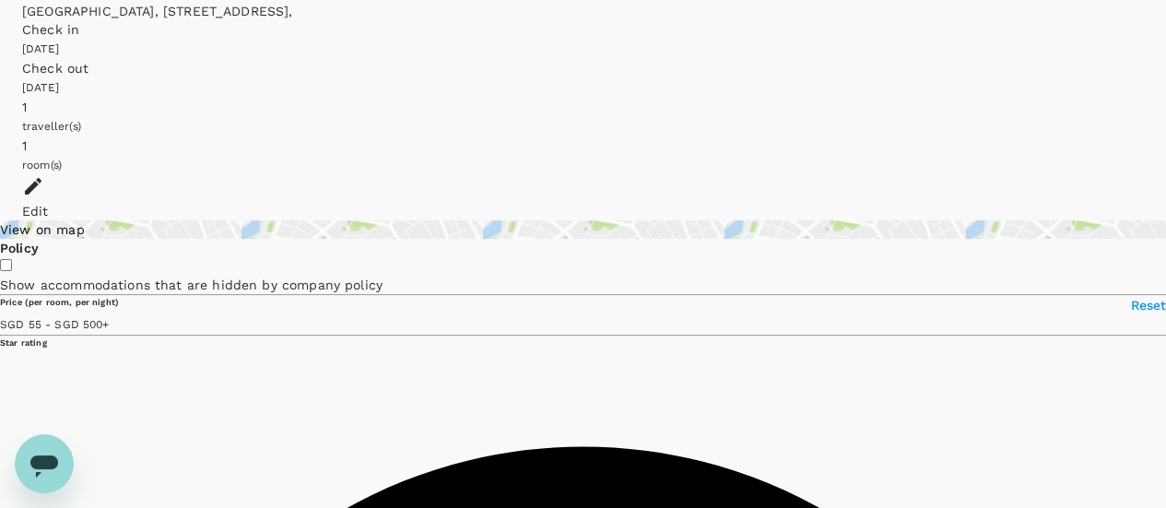
type input "499.01"
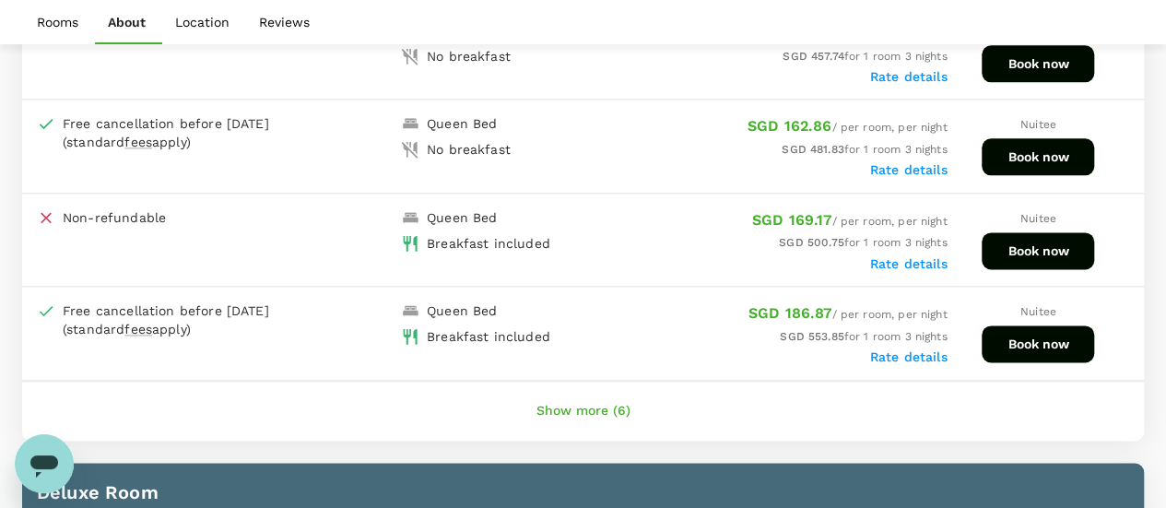
scroll to position [914, 0]
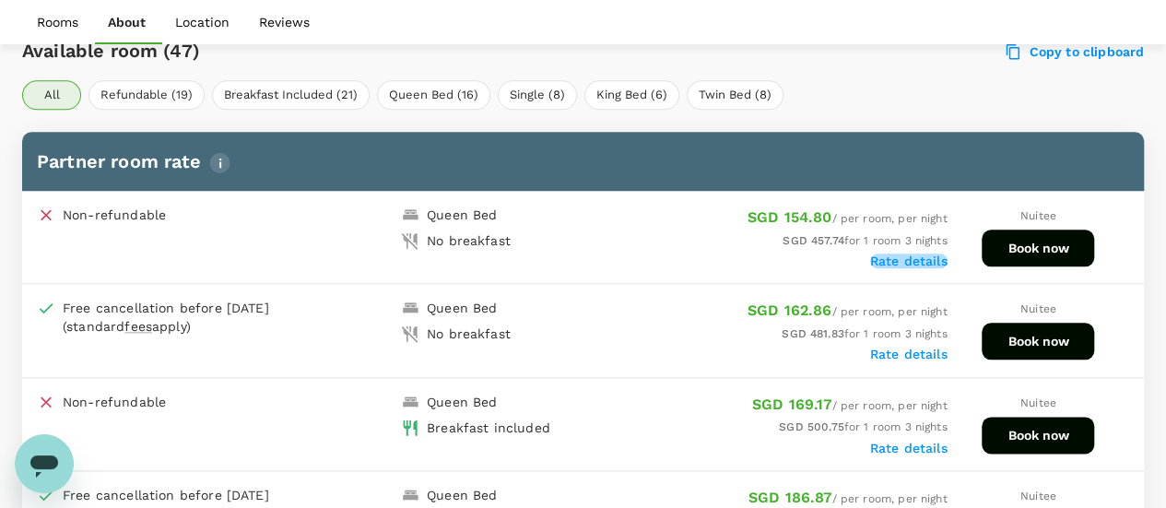
click at [905, 258] on label "Rate details" at bounding box center [908, 260] width 77 height 15
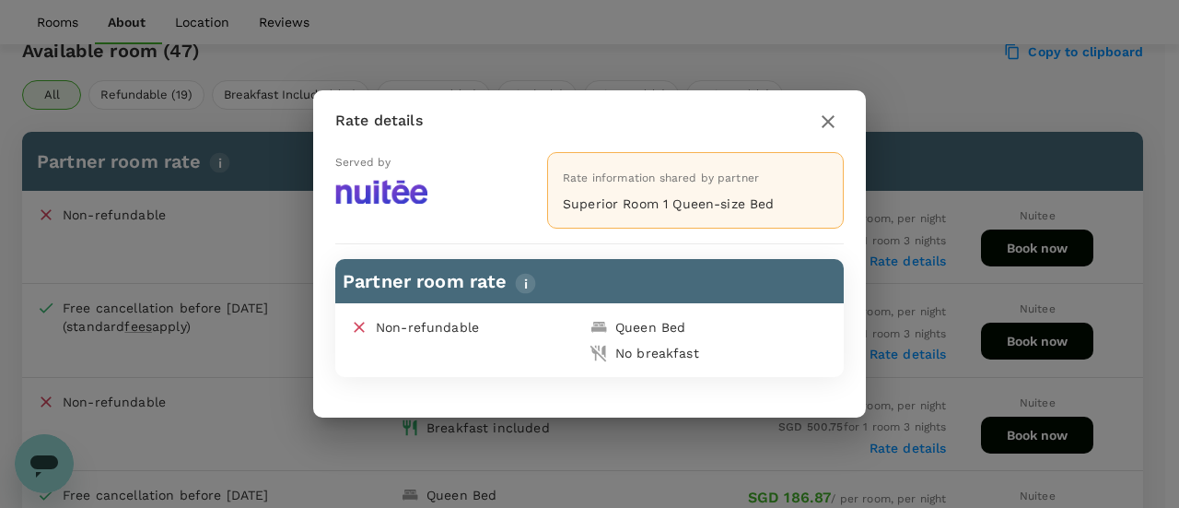
click at [846, 110] on h2 "Rate details" at bounding box center [589, 121] width 553 height 62
click at [828, 115] on icon "button" at bounding box center [828, 122] width 22 height 22
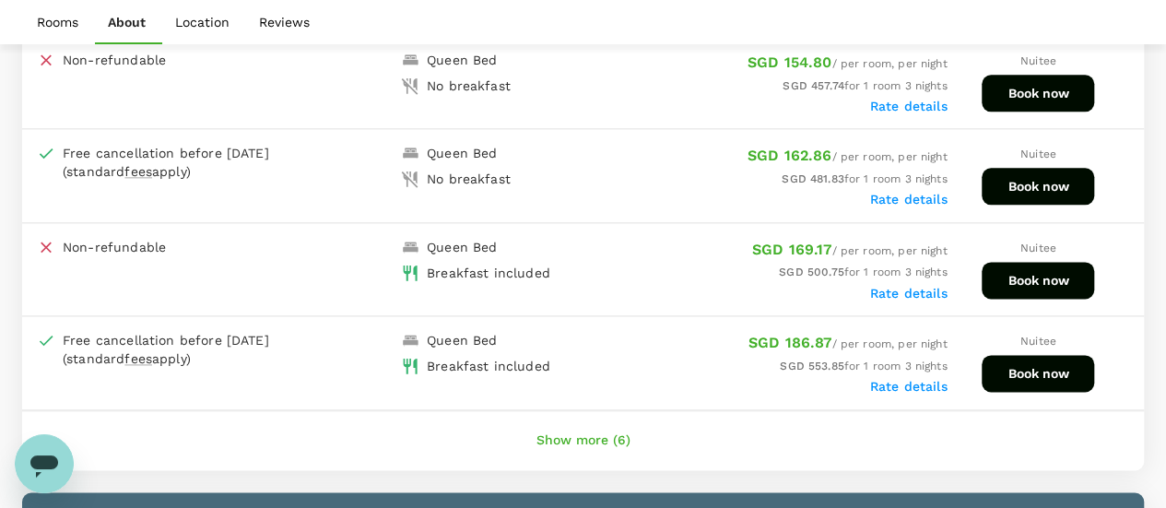
scroll to position [1098, 0]
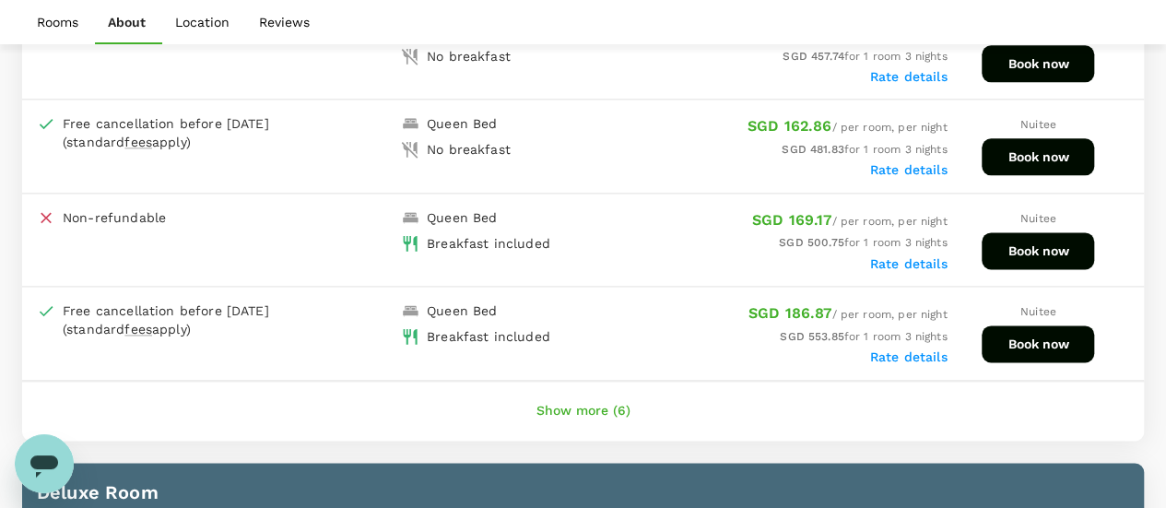
click at [582, 406] on button "Show more (6)" at bounding box center [584, 411] width 146 height 44
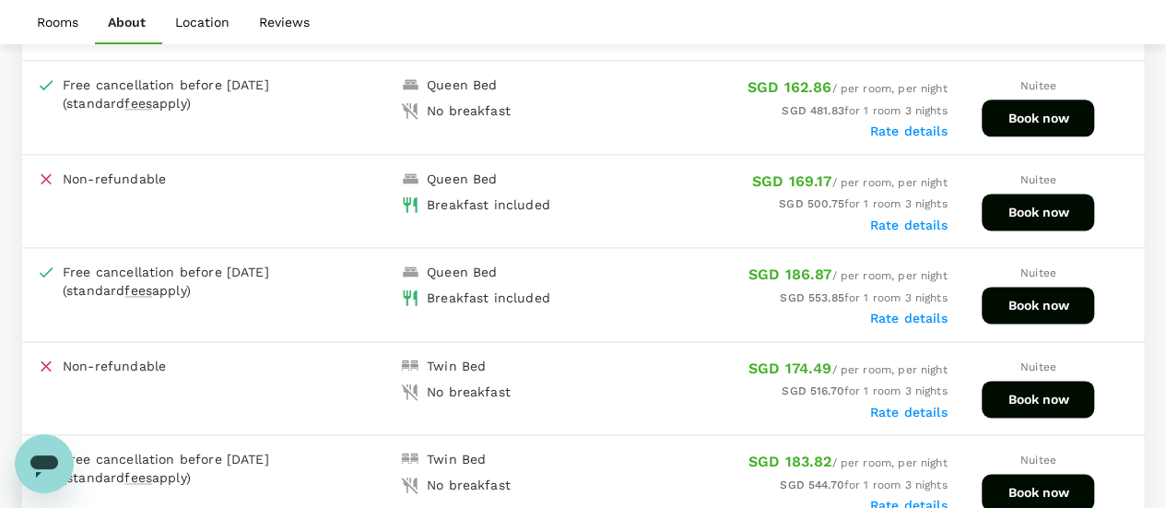
scroll to position [1006, 0]
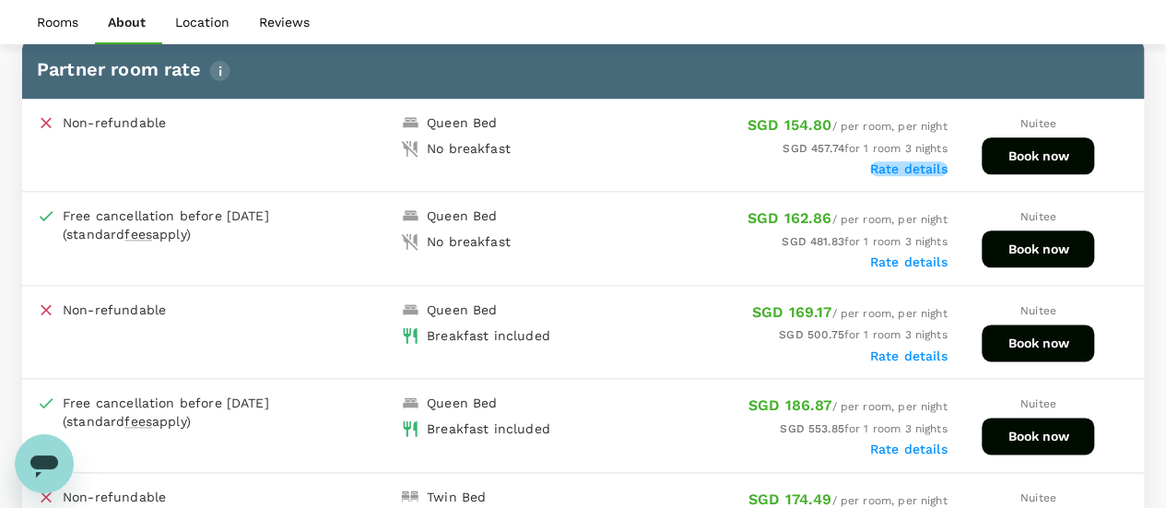
click at [908, 161] on label "Rate details" at bounding box center [908, 168] width 77 height 15
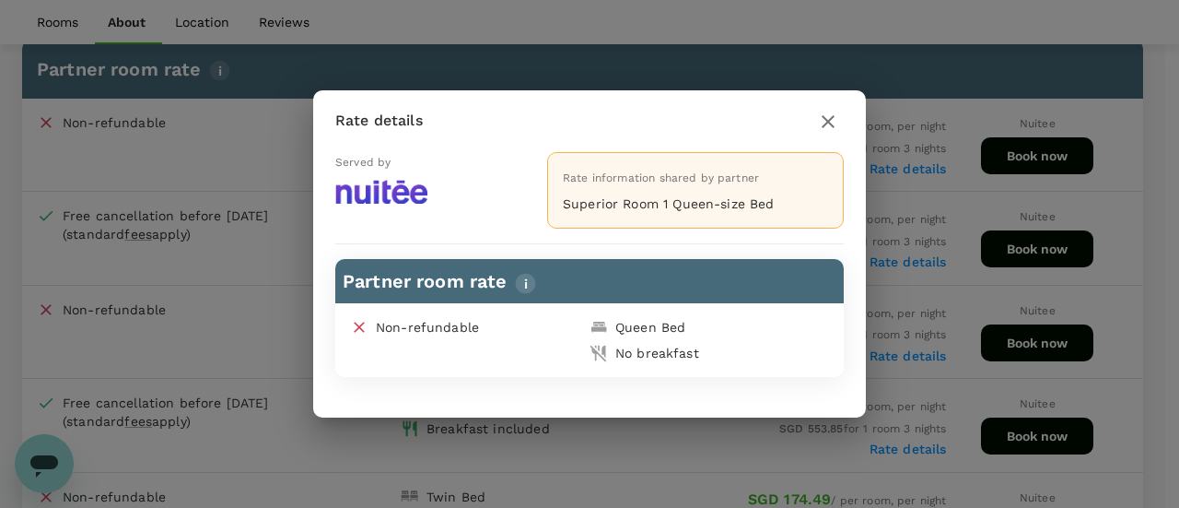
click at [835, 124] on icon "button" at bounding box center [828, 122] width 22 height 22
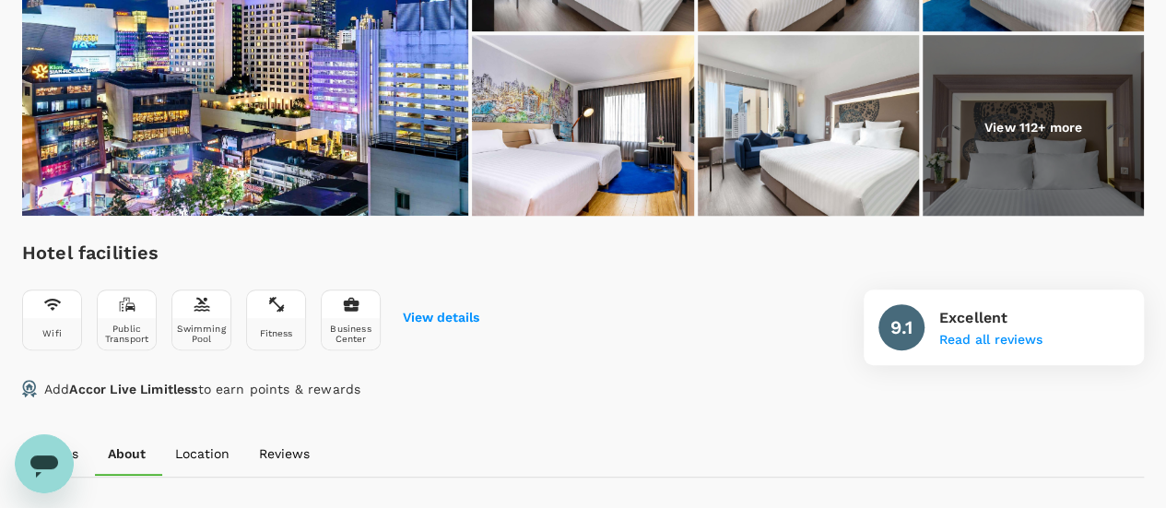
scroll to position [269, 0]
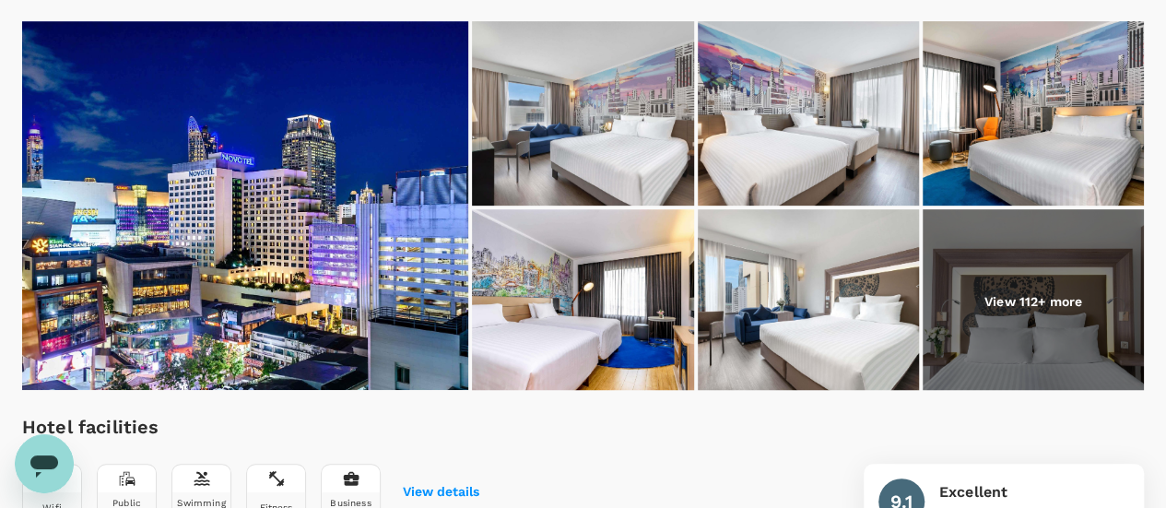
click at [1124, 261] on img at bounding box center [1032, 301] width 221 height 184
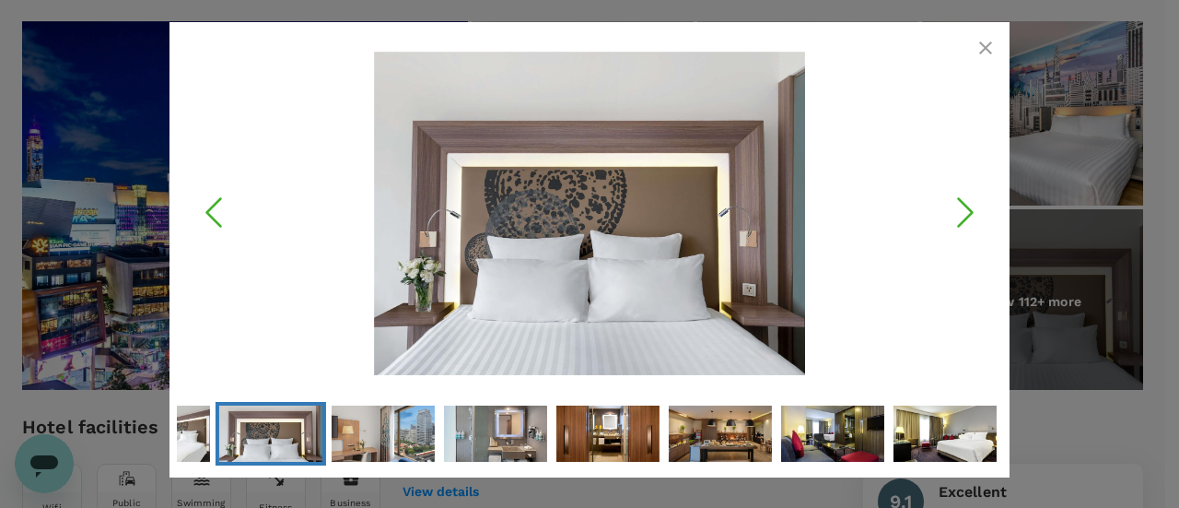
click at [977, 232] on icon "Next Slide" at bounding box center [965, 211] width 55 height 55
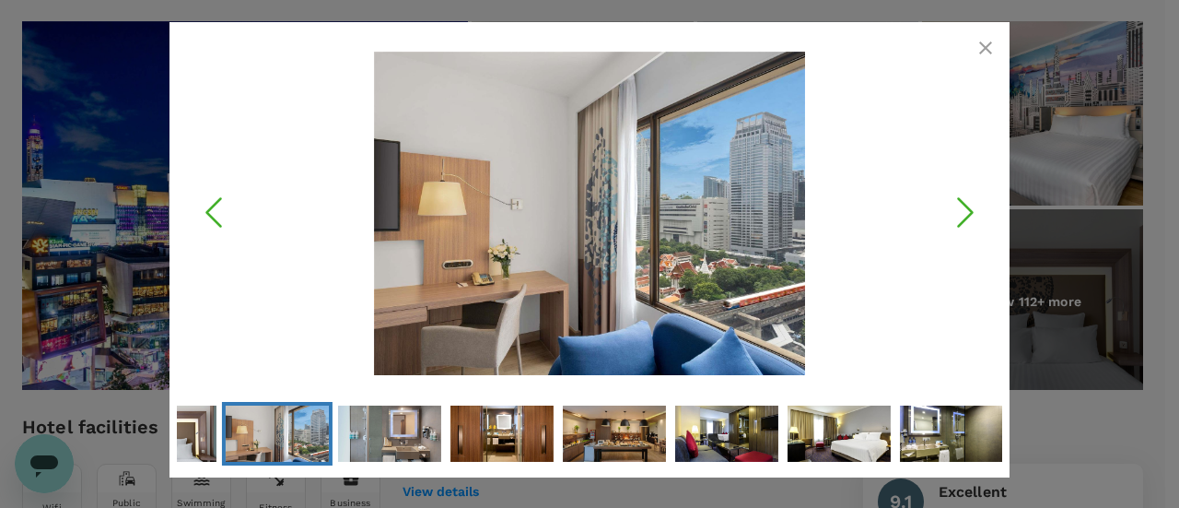
click at [971, 217] on icon "Next Slide" at bounding box center [965, 211] width 55 height 55
click at [604, 427] on img "Go to Slide 11" at bounding box center [614, 432] width 103 height 77
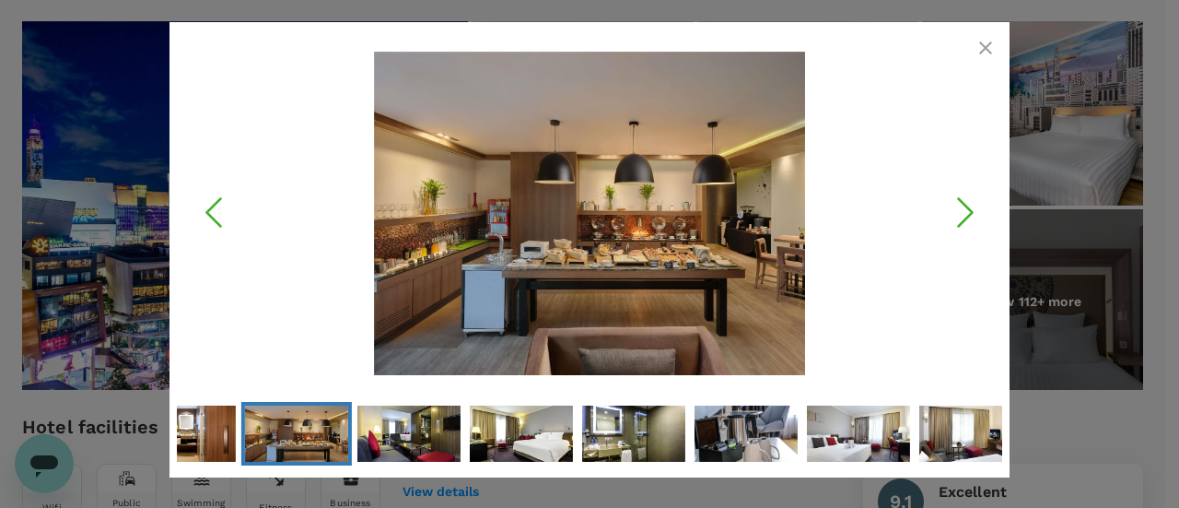
click at [993, 45] on icon "button" at bounding box center [986, 48] width 22 height 22
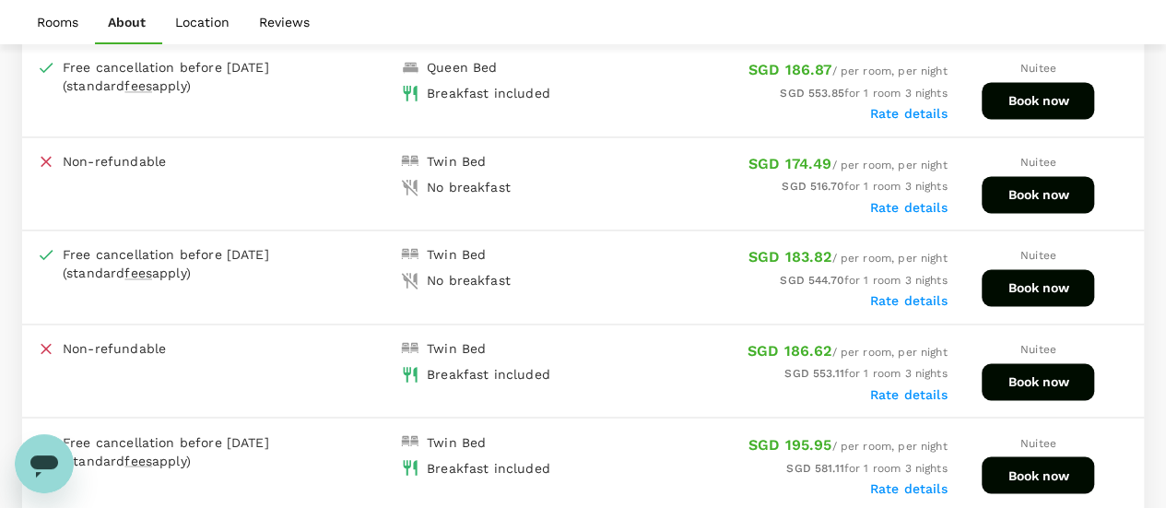
scroll to position [1191, 0]
